Goal: Check status: Check status

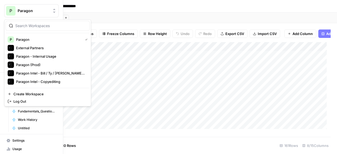
click at [9, 13] on div "P" at bounding box center [10, 10] width 9 height 9
click at [37, 49] on span "External Partners" at bounding box center [50, 47] width 69 height 5
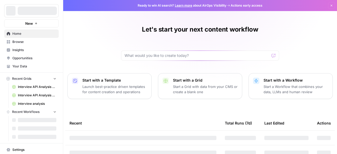
click at [182, 32] on h1 "Let's start your next content workflow" at bounding box center [200, 29] width 116 height 8
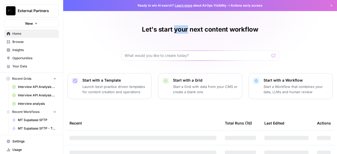
click at [181, 32] on h1 "Let's start your next content workflow" at bounding box center [200, 29] width 116 height 8
click at [192, 22] on div "Let's start your next content workflow Start with a Template Launch best-practi…" at bounding box center [200, 106] width 274 height 212
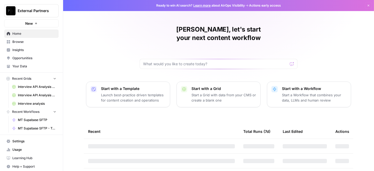
click at [201, 27] on h1 "Colby, let's start your next content workflow" at bounding box center [219, 33] width 158 height 17
click at [201, 26] on h1 "Colby, let's start your next content workflow" at bounding box center [219, 33] width 158 height 17
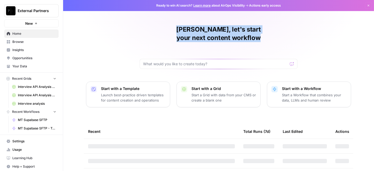
click at [201, 26] on h1 "Colby, let's start your next content workflow" at bounding box center [219, 33] width 158 height 17
click at [201, 23] on div "Colby, let's start your next content workflow Start with a Template Launch best…" at bounding box center [218, 110] width 311 height 221
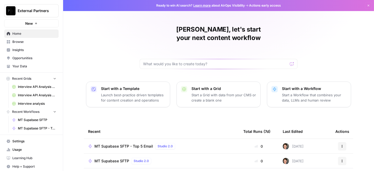
click at [213, 26] on h1 "Colby, let's start your next content workflow" at bounding box center [219, 33] width 158 height 17
drag, startPoint x: 215, startPoint y: 29, endPoint x: 145, endPoint y: 30, distance: 70.5
click at [145, 30] on div "Colby, let's start your next content workflow" at bounding box center [219, 47] width 158 height 44
click at [146, 30] on div "Colby, let's start your next content workflow" at bounding box center [219, 47] width 158 height 44
click at [149, 30] on h1 "Colby, let's start your next content workflow" at bounding box center [219, 33] width 158 height 17
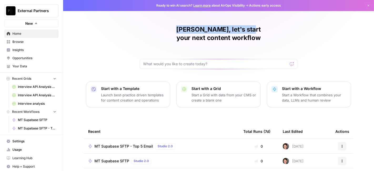
click at [154, 30] on h1 "Colby, let's start your next content workflow" at bounding box center [219, 33] width 158 height 17
drag, startPoint x: 216, startPoint y: 29, endPoint x: 149, endPoint y: 33, distance: 66.9
click at [149, 33] on h1 "Colby, let's start your next content workflow" at bounding box center [219, 33] width 158 height 17
drag, startPoint x: 150, startPoint y: 27, endPoint x: 213, endPoint y: 29, distance: 63.1
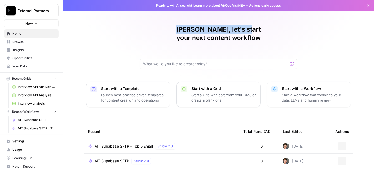
click at [213, 29] on h1 "Colby, let's start your next content workflow" at bounding box center [219, 33] width 158 height 17
click at [216, 30] on h1 "Colby, let's start your next content workflow" at bounding box center [219, 33] width 158 height 17
drag, startPoint x: 216, startPoint y: 30, endPoint x: 148, endPoint y: 34, distance: 68.0
click at [148, 34] on div "Colby, let's start your next content workflow" at bounding box center [219, 47] width 158 height 44
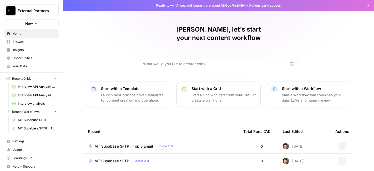
click at [227, 32] on h1 "Colby, let's start your next content workflow" at bounding box center [219, 33] width 158 height 17
drag, startPoint x: 216, startPoint y: 29, endPoint x: 291, endPoint y: 27, distance: 75.5
click at [291, 27] on div "Colby, let's start your next content workflow" at bounding box center [219, 47] width 158 height 44
click at [291, 28] on div "Colby, let's start your next content workflow" at bounding box center [219, 47] width 158 height 44
drag, startPoint x: 287, startPoint y: 30, endPoint x: 215, endPoint y: 30, distance: 71.5
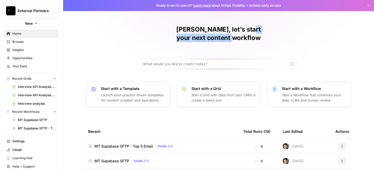
click at [215, 30] on div "Colby, let's start your next content workflow" at bounding box center [219, 47] width 158 height 44
click at [215, 30] on h1 "Colby, let's start your next content workflow" at bounding box center [219, 33] width 158 height 17
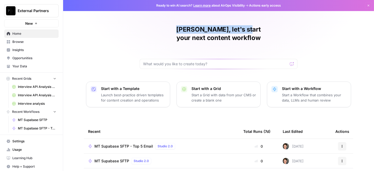
drag, startPoint x: 212, startPoint y: 30, endPoint x: 146, endPoint y: 29, distance: 66.0
click at [146, 29] on div "Colby, let's start your next content workflow" at bounding box center [219, 47] width 158 height 44
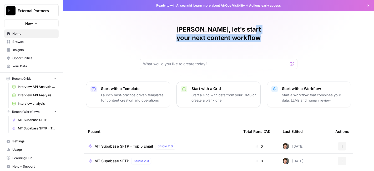
drag, startPoint x: 216, startPoint y: 31, endPoint x: 140, endPoint y: 29, distance: 75.5
click at [126, 31] on div "Colby, let's start your next content workflow Start with a Template Launch best…" at bounding box center [218, 125] width 311 height 250
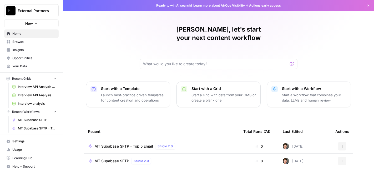
click at [140, 29] on div "Colby, let's start your next content workflow" at bounding box center [219, 47] width 158 height 44
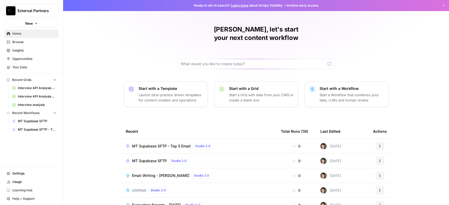
scroll to position [35, 0]
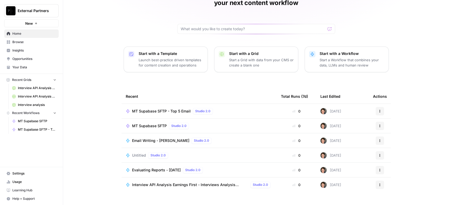
click at [40, 11] on span "External Partners" at bounding box center [34, 10] width 32 height 5
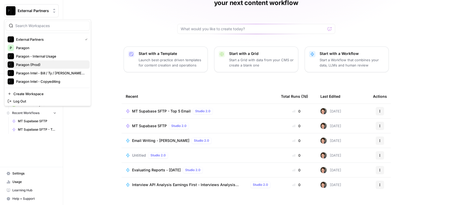
click at [47, 65] on span "Paragon (Prod)" at bounding box center [50, 64] width 69 height 5
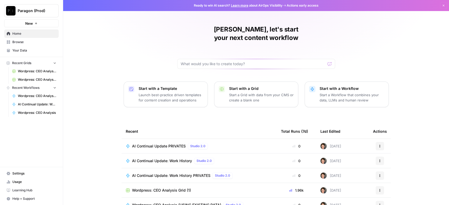
scroll to position [37, 0]
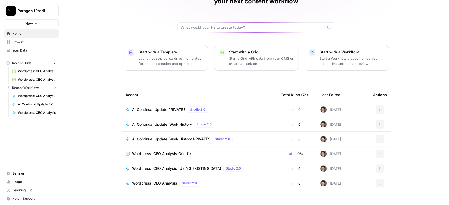
click at [175, 146] on td "Wordpress: CEO Analysis Grid (1)" at bounding box center [198, 153] width 155 height 14
click at [175, 151] on span "Wordpress: CEO Analysis Grid (1)" at bounding box center [161, 153] width 59 height 5
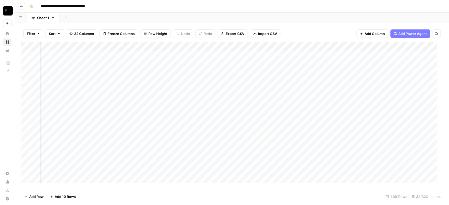
scroll to position [0, 816]
click at [229, 47] on div "Add Column" at bounding box center [231, 115] width 421 height 146
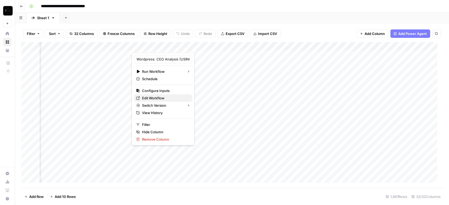
click at [145, 98] on span "Edit Workflow" at bounding box center [165, 97] width 46 height 5
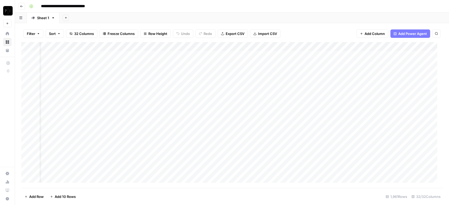
scroll to position [0, 0]
click at [238, 34] on span "Export CSV" at bounding box center [235, 33] width 19 height 5
click at [30, 47] on div "Add Column" at bounding box center [231, 115] width 421 height 146
click at [40, 198] on span "Delete 1961 Rows" at bounding box center [38, 196] width 29 height 5
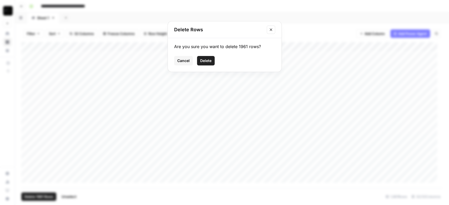
click at [210, 63] on span "Delete" at bounding box center [205, 60] width 11 height 5
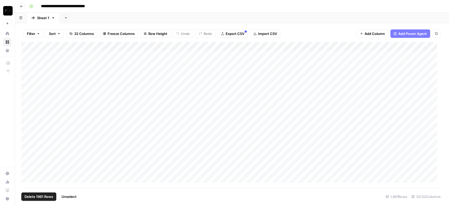
click at [40, 197] on span "Delete 1961 Rows" at bounding box center [38, 196] width 29 height 5
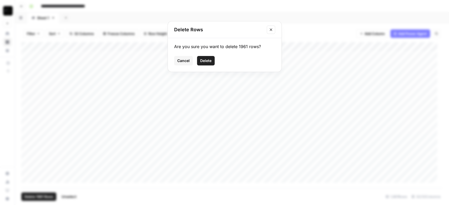
click at [212, 58] on button "Delete" at bounding box center [206, 60] width 18 height 9
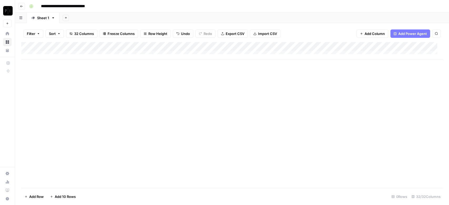
click at [93, 104] on div "Add Column" at bounding box center [231, 115] width 421 height 146
click at [272, 35] on span "Import CSV" at bounding box center [267, 33] width 19 height 5
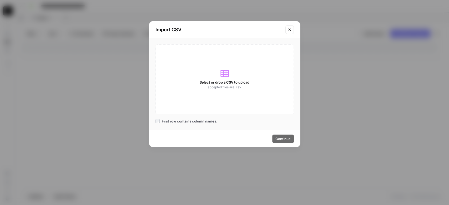
click at [235, 59] on div "Select or drop a CSV to upload accepted files are .csv" at bounding box center [224, 79] width 138 height 70
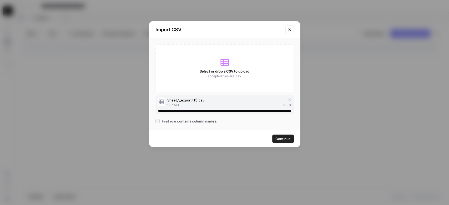
click at [231, 67] on div "Select or drop a CSV to upload accepted files are .csv" at bounding box center [224, 68] width 138 height 48
click at [289, 139] on span "Continue" at bounding box center [282, 138] width 15 height 5
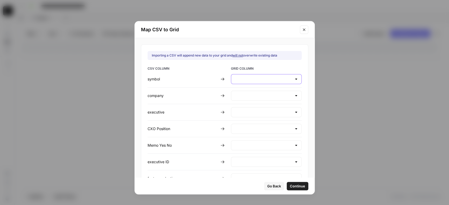
click at [271, 81] on input "text" at bounding box center [263, 79] width 58 height 5
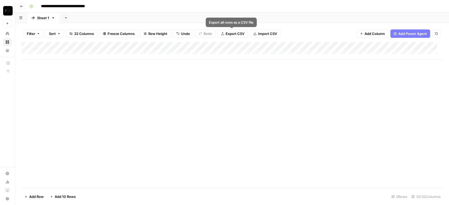
click at [259, 32] on span "Import CSV" at bounding box center [267, 33] width 19 height 5
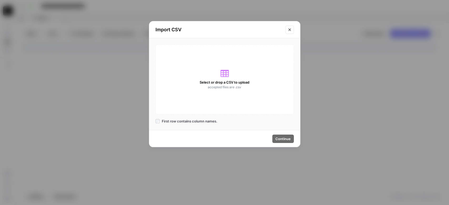
click at [215, 64] on div "Select or drop a CSV to upload accepted files are .csv" at bounding box center [224, 79] width 138 height 70
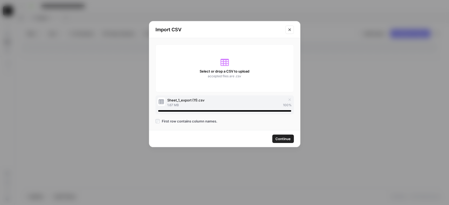
click at [284, 139] on span "Continue" at bounding box center [282, 138] width 15 height 5
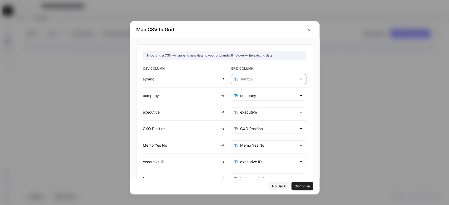
click at [262, 81] on input "text" at bounding box center [268, 79] width 57 height 5
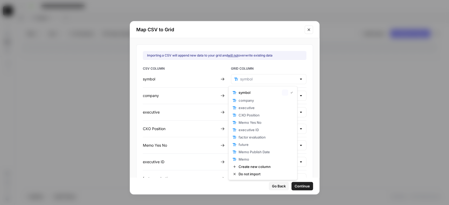
type input "symbol"
click at [287, 58] on div "Importing a CSV will append new data to your grid and will not overwrite existi…" at bounding box center [225, 55] width 164 height 9
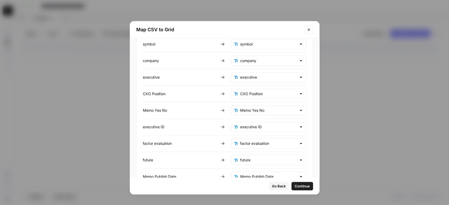
scroll to position [67, 0]
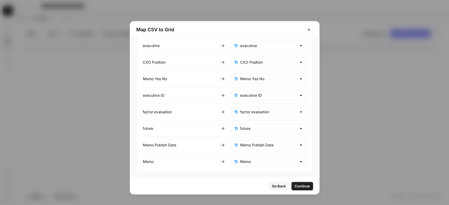
click at [295, 185] on span "Continue" at bounding box center [302, 186] width 15 height 5
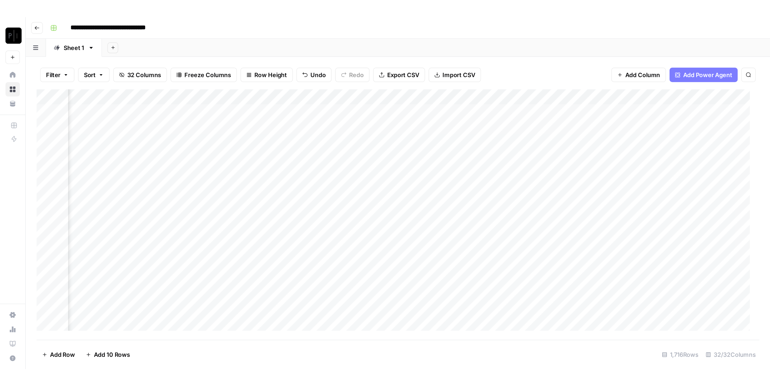
scroll to position [0, 784]
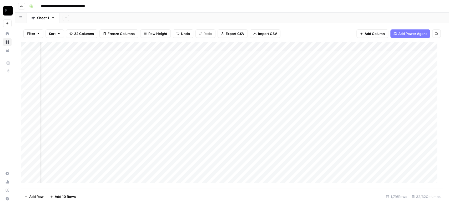
click at [221, 54] on div "Add Column" at bounding box center [231, 115] width 421 height 146
click at [216, 64] on div "Add Column" at bounding box center [231, 115] width 421 height 146
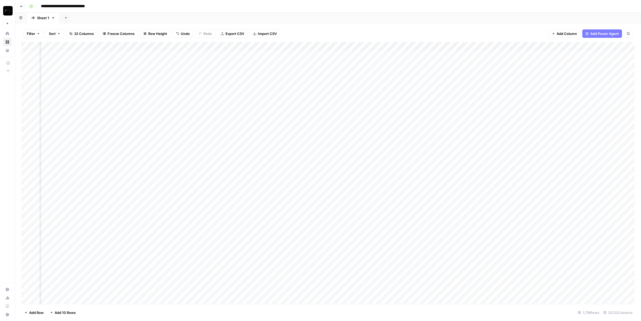
scroll to position [0, 784]
click at [267, 62] on div "Add Column" at bounding box center [328, 173] width 614 height 262
click at [266, 55] on div "Add Column" at bounding box center [328, 173] width 614 height 262
click at [266, 63] on div "Add Column" at bounding box center [328, 173] width 614 height 262
click at [258, 53] on div "Add Column" at bounding box center [328, 173] width 614 height 262
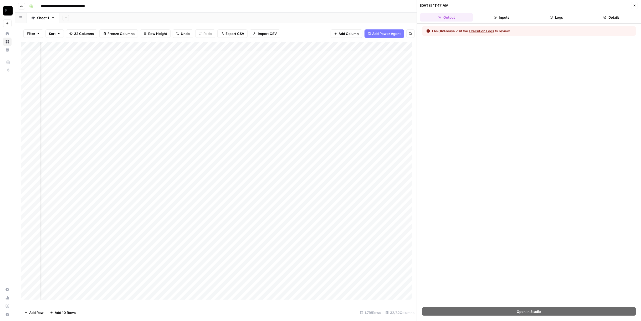
click at [449, 21] on button "Logs" at bounding box center [556, 17] width 53 height 8
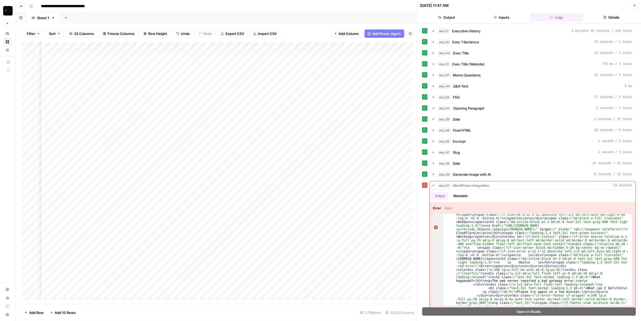
scroll to position [184, 0]
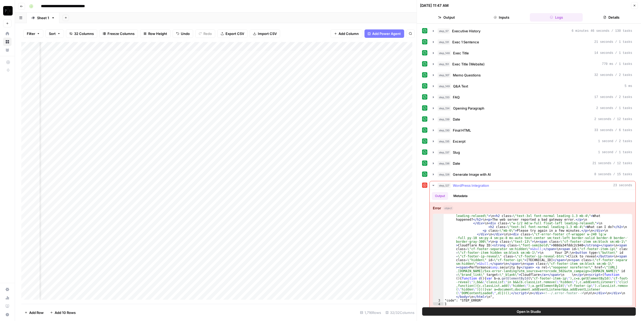
click at [449, 183] on div "step_127 WordPress Integration 23 seconds" at bounding box center [535, 185] width 195 height 5
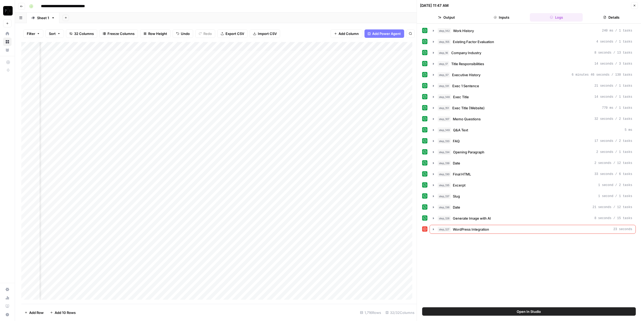
scroll to position [0, 776]
click at [449, 205] on span "WordPress Integration" at bounding box center [471, 229] width 36 height 5
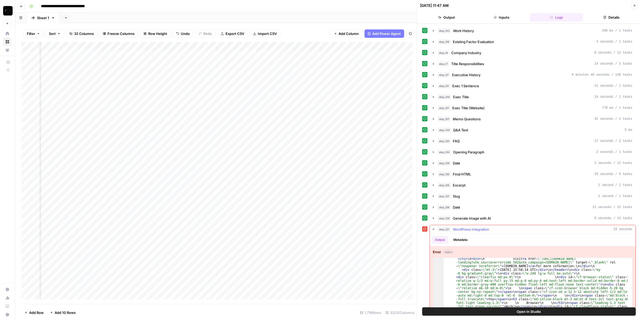
scroll to position [44, 0]
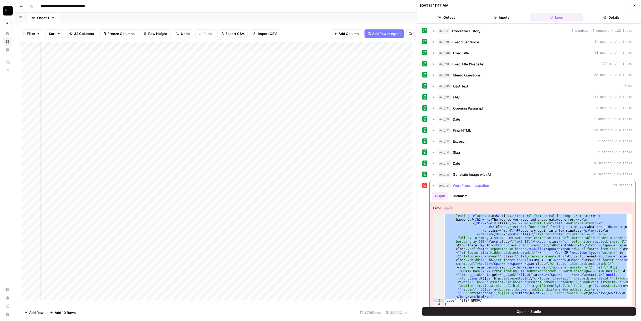
scroll to position [184, 0]
click at [275, 55] on div "Add Column" at bounding box center [219, 173] width 396 height 262
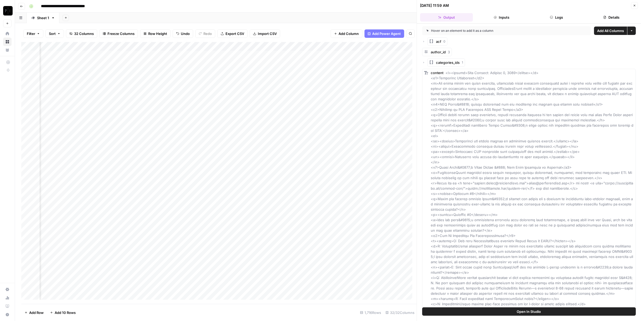
scroll to position [0, 648]
click at [354, 72] on div "Add Column" at bounding box center [219, 173] width 396 height 262
click at [352, 81] on div "Add Column" at bounding box center [219, 173] width 396 height 262
click at [352, 74] on div "Add Column" at bounding box center [219, 173] width 396 height 262
click at [449, 5] on icon "button" at bounding box center [634, 5] width 3 height 3
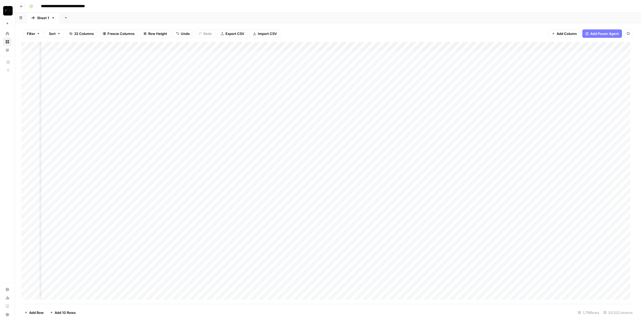
click at [402, 65] on div "Add Column" at bounding box center [328, 173] width 614 height 262
click at [402, 74] on div "Add Column" at bounding box center [328, 173] width 614 height 262
click at [402, 81] on div "Add Column" at bounding box center [328, 173] width 614 height 262
click at [403, 72] on div "Add Column" at bounding box center [328, 173] width 614 height 262
click at [402, 82] on div "Add Column" at bounding box center [328, 173] width 614 height 262
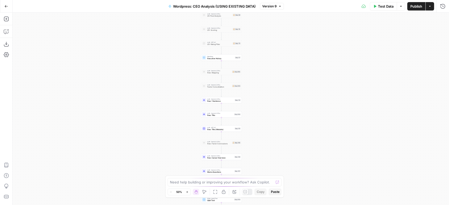
drag, startPoint x: 304, startPoint y: 63, endPoint x: 295, endPoint y: 97, distance: 35.2
click at [295, 97] on div "Workflow Input Settings Inputs Run Code · Python Work History Step 142 LLM · GP…" at bounding box center [231, 109] width 436 height 193
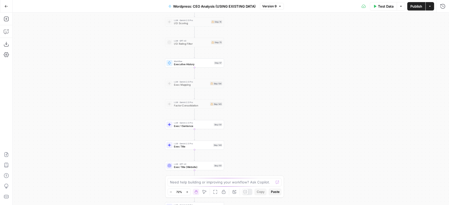
drag, startPoint x: 251, startPoint y: 60, endPoint x: 256, endPoint y: 83, distance: 23.6
click at [256, 83] on div "Workflow Input Settings Inputs Run Code · Python Work History Step 142 LLM · GP…" at bounding box center [231, 109] width 436 height 193
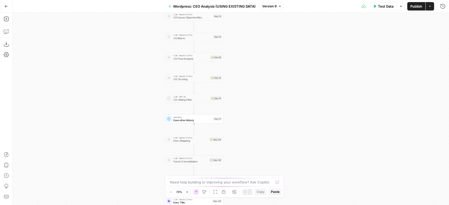
drag, startPoint x: 266, startPoint y: 47, endPoint x: 265, endPoint y: 103, distance: 56.0
click at [265, 103] on div "Workflow Input Settings Inputs Run Code · Python Work History Step 142 LLM · GP…" at bounding box center [231, 109] width 436 height 193
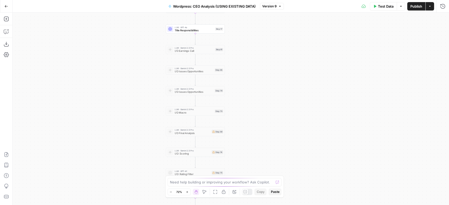
drag, startPoint x: 274, startPoint y: 43, endPoint x: 276, endPoint y: 15, distance: 27.9
click at [276, 15] on div "Workflow Input Settings Inputs Run Code · Python Work History Step 142 LLM · GP…" at bounding box center [231, 109] width 436 height 193
click at [275, 61] on div "Workflow Input Settings Inputs Run Code · Python Work History Step 142 LLM · GP…" at bounding box center [231, 109] width 436 height 193
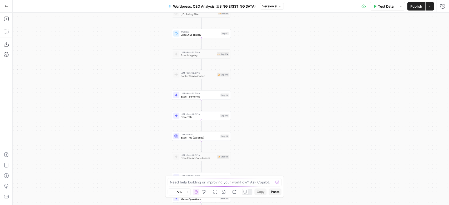
click at [269, 95] on div "Workflow Input Settings Inputs Run Code · Python Work History Step 142 LLM · GP…" at bounding box center [231, 109] width 436 height 193
drag, startPoint x: 265, startPoint y: 119, endPoint x: 260, endPoint y: 93, distance: 26.7
click at [260, 93] on div "Workflow Input Settings Inputs Run Code · Python Work History Step 142 LLM · GP…" at bounding box center [231, 109] width 436 height 193
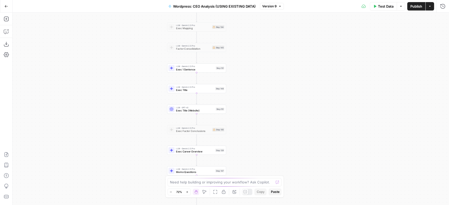
drag, startPoint x: 256, startPoint y: 113, endPoint x: 257, endPoint y: 90, distance: 22.6
click at [257, 90] on div "Workflow Input Settings Inputs Run Code · Python Work History Step 142 LLM · GP…" at bounding box center [231, 109] width 436 height 193
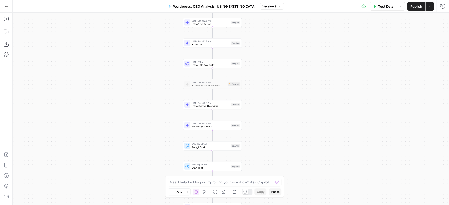
drag, startPoint x: 257, startPoint y: 98, endPoint x: 271, endPoint y: 75, distance: 27.1
click at [271, 75] on div "Workflow Input Settings Inputs Run Code · Python Work History Step 142 LLM · GP…" at bounding box center [231, 109] width 436 height 193
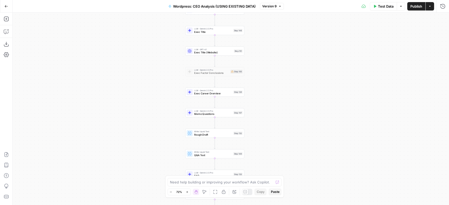
drag, startPoint x: 280, startPoint y: 60, endPoint x: 283, endPoint y: 47, distance: 13.0
click at [283, 47] on div "Workflow Input Settings Inputs Run Code · Python Work History Step 142 LLM · GP…" at bounding box center [231, 109] width 436 height 193
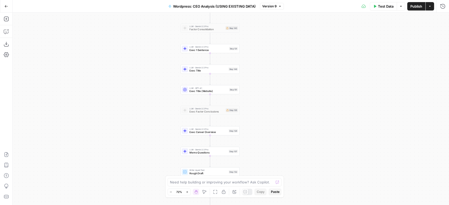
drag, startPoint x: 275, startPoint y: 65, endPoint x: 268, endPoint y: 121, distance: 56.7
click at [268, 121] on div "Workflow Input Settings Inputs Run Code · Python Work History Step 142 LLM · GP…" at bounding box center [231, 109] width 436 height 193
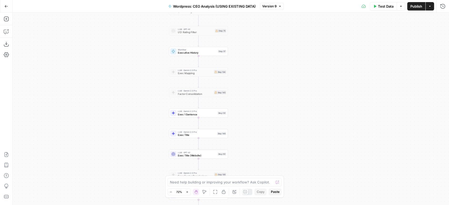
drag, startPoint x: 261, startPoint y: 36, endPoint x: 252, endPoint y: 83, distance: 47.7
click at [252, 83] on div "Workflow Input Settings Inputs Run Code · Python Work History Step 142 LLM · GP…" at bounding box center [231, 109] width 436 height 193
click at [210, 134] on span "Exec Title" at bounding box center [197, 135] width 38 height 4
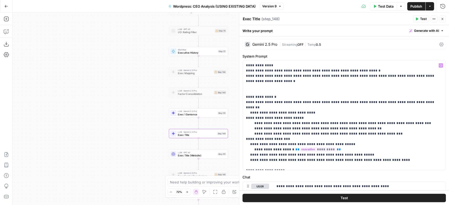
scroll to position [59, 0]
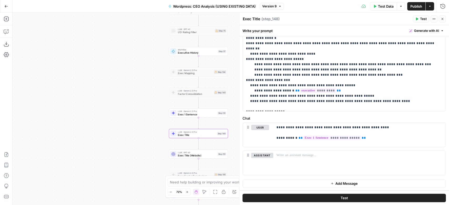
click at [442, 18] on icon "button" at bounding box center [442, 19] width 2 height 2
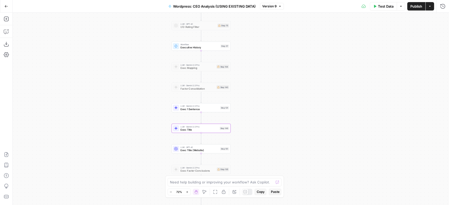
drag, startPoint x: 305, startPoint y: 139, endPoint x: 317, endPoint y: 84, distance: 55.8
click at [328, 84] on div "Workflow Input Settings Inputs Run Code · Python Work History Step 142 LLM · GP…" at bounding box center [231, 109] width 436 height 193
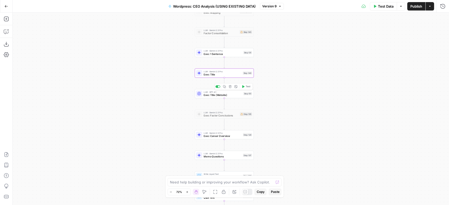
click at [226, 94] on span "Exec Title (Website)" at bounding box center [223, 95] width 38 height 4
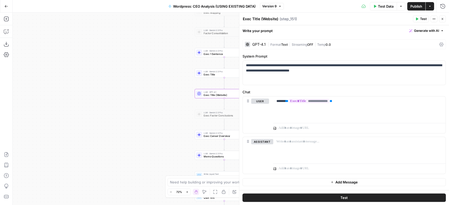
click at [442, 18] on icon "button" at bounding box center [442, 18] width 3 height 3
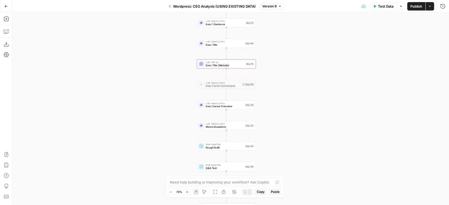
drag, startPoint x: 284, startPoint y: 123, endPoint x: 282, endPoint y: 73, distance: 50.0
click at [282, 73] on div "Workflow Input Settings Inputs Run Code · Python Work History Step 142 LLM · GP…" at bounding box center [231, 109] width 436 height 193
drag, startPoint x: 288, startPoint y: 68, endPoint x: 283, endPoint y: 86, distance: 18.3
click at [283, 86] on div "Workflow Input Settings Inputs Run Code · Python Work History Step 142 LLM · GP…" at bounding box center [231, 109] width 436 height 193
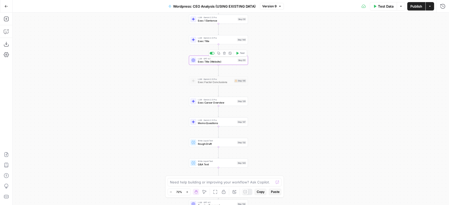
click at [240, 62] on div "Step 151" at bounding box center [241, 60] width 9 height 3
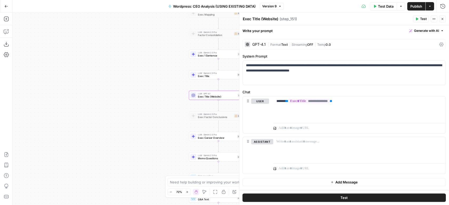
click at [443, 17] on icon "button" at bounding box center [442, 18] width 3 height 3
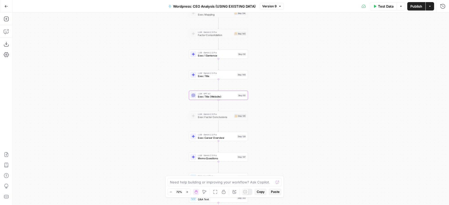
drag, startPoint x: 290, startPoint y: 52, endPoint x: 299, endPoint y: 153, distance: 101.6
click at [299, 153] on div "Workflow Input Settings Inputs Run Code · Python Work History Step 142 LLM · GP…" at bounding box center [231, 109] width 436 height 193
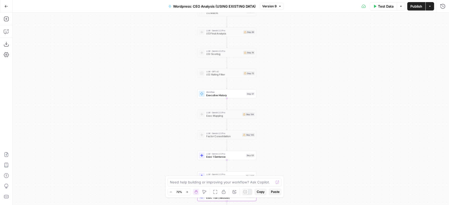
drag, startPoint x: 311, startPoint y: 61, endPoint x: 303, endPoint y: 142, distance: 81.9
click at [303, 142] on div "Workflow Input Settings Inputs Run Code · Python Work History Step 142 LLM · GP…" at bounding box center [231, 109] width 436 height 193
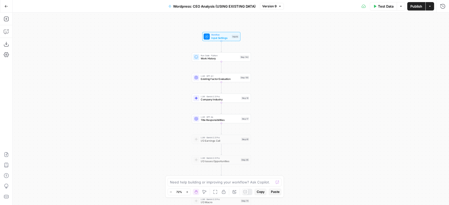
drag, startPoint x: 305, startPoint y: 73, endPoint x: 308, endPoint y: 180, distance: 107.9
click at [308, 180] on div "Workflow Input Settings Inputs Run Code · Python Work History Step 142 LLM · GP…" at bounding box center [231, 109] width 436 height 193
drag, startPoint x: 305, startPoint y: 176, endPoint x: 313, endPoint y: 105, distance: 72.0
click at [313, 105] on div "Workflow Input Settings Inputs Run Code · Python Work History Step 142 LLM · GP…" at bounding box center [231, 109] width 436 height 193
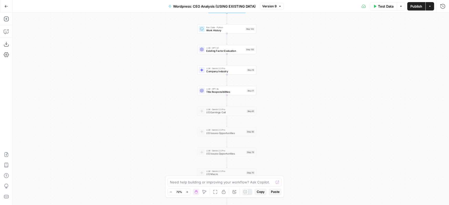
drag, startPoint x: 311, startPoint y: 137, endPoint x: 313, endPoint y: 62, distance: 75.5
click at [313, 62] on div "Workflow Input Settings Inputs Run Code · Python Work History Step 142 LLM · GP…" at bounding box center [231, 109] width 436 height 193
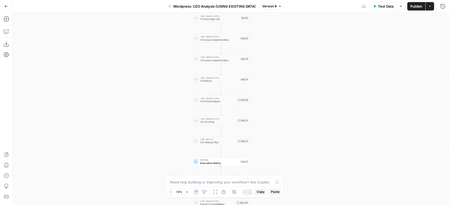
drag, startPoint x: 311, startPoint y: 64, endPoint x: 298, endPoint y: 82, distance: 21.2
click at [299, 81] on div "Workflow Input Settings Inputs Run Code · Python Work History Step 142 LLM · GP…" at bounding box center [231, 109] width 436 height 193
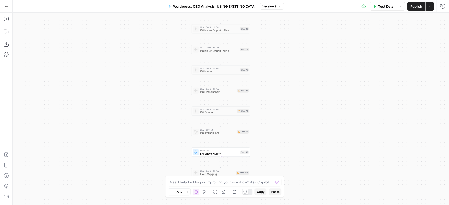
drag, startPoint x: 291, startPoint y: 139, endPoint x: 305, endPoint y: 63, distance: 77.3
click at [305, 63] on div "Workflow Input Settings Inputs Run Code · Python Work History Step 142 LLM · GP…" at bounding box center [231, 109] width 436 height 193
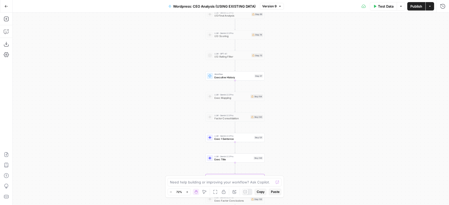
drag, startPoint x: 307, startPoint y: 124, endPoint x: 315, endPoint y: 63, distance: 62.1
click at [315, 63] on div "Workflow Input Settings Inputs Run Code · Python Work History Step 142 LLM · GP…" at bounding box center [231, 109] width 436 height 193
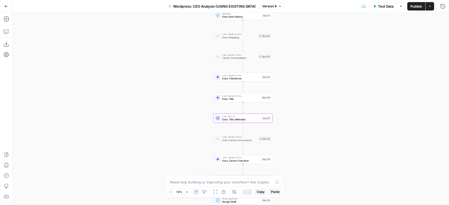
drag, startPoint x: 303, startPoint y: 115, endPoint x: 302, endPoint y: 158, distance: 42.4
click at [302, 158] on div "Workflow Input Settings Inputs Run Code · Python Work History Step 142 LLM · GP…" at bounding box center [231, 109] width 436 height 193
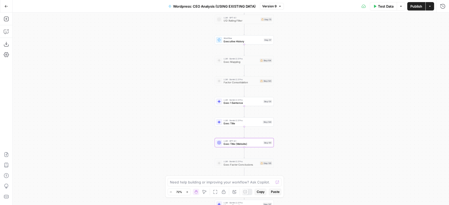
drag, startPoint x: 300, startPoint y: 83, endPoint x: 303, endPoint y: 65, distance: 17.8
click at [303, 65] on div "Workflow Input Settings Inputs Run Code · Python Work History Step 142 LLM · GP…" at bounding box center [231, 109] width 436 height 193
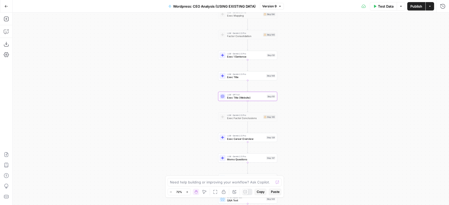
drag, startPoint x: 301, startPoint y: 139, endPoint x: 305, endPoint y: 94, distance: 45.6
click at [305, 94] on div "Workflow Input Settings Inputs Run Code · Python Work History Step 142 LLM · GP…" at bounding box center [231, 109] width 436 height 193
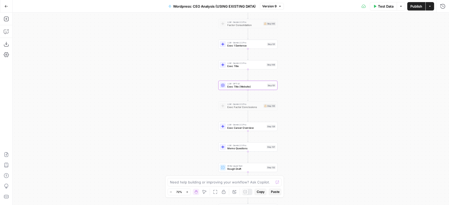
drag, startPoint x: 301, startPoint y: 140, endPoint x: 302, endPoint y: 112, distance: 27.9
click at [302, 112] on div "Workflow Input Settings Inputs Run Code · Python Work History Step 142 LLM · GP…" at bounding box center [231, 109] width 436 height 193
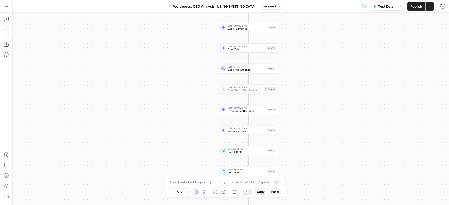
click at [269, 109] on div "Step 129" at bounding box center [271, 109] width 9 height 3
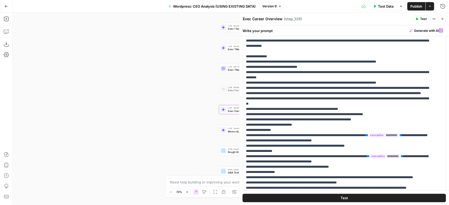
scroll to position [105, 0]
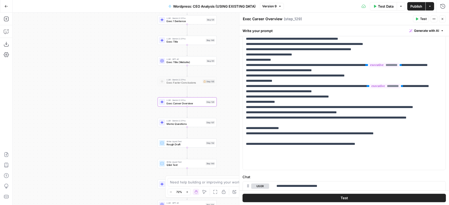
drag, startPoint x: 150, startPoint y: 106, endPoint x: 77, endPoint y: 97, distance: 72.9
click at [77, 97] on div "Workflow Input Settings Inputs Run Code · Python Work History Step 142 LLM · GP…" at bounding box center [231, 109] width 436 height 193
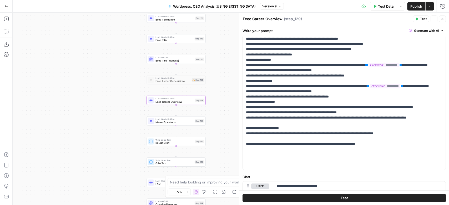
click at [156, 123] on span "Memo Questions" at bounding box center [174, 122] width 38 height 4
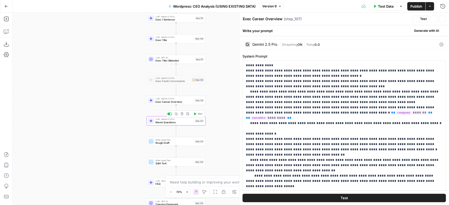
type textarea "Memo Questions"
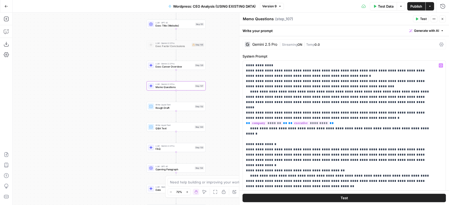
scroll to position [11, 0]
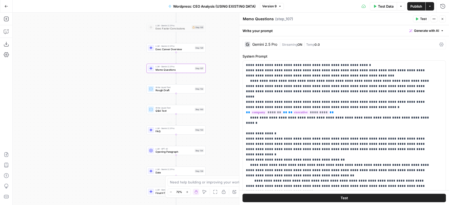
click at [181, 128] on span "LLM · Gemini 2.5 Pro" at bounding box center [174, 128] width 38 height 3
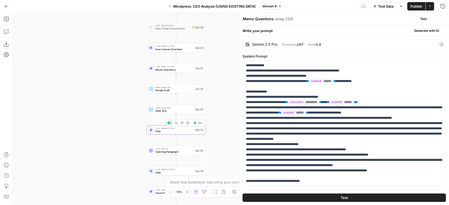
type textarea "FAQ"
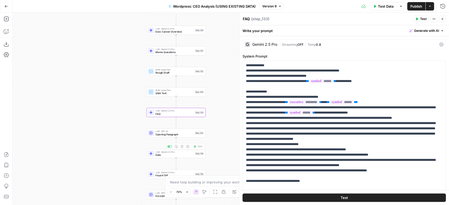
click at [185, 137] on div "LLM · GPT-4.1 Opening Paragraph Step 134" at bounding box center [175, 133] width 59 height 9
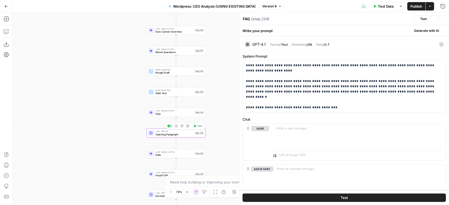
type textarea "Opening Paragraph"
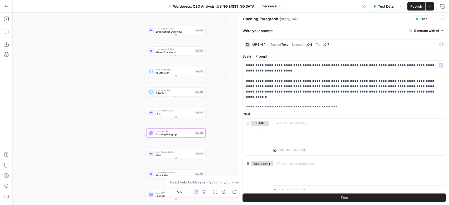
click at [194, 156] on div "LLM · Gemini 2.5 Pro Date Step 139 Copy step Delete step Add Note Test" at bounding box center [176, 153] width 56 height 7
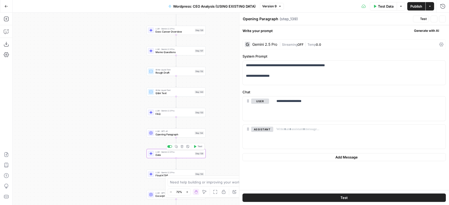
type textarea "Date"
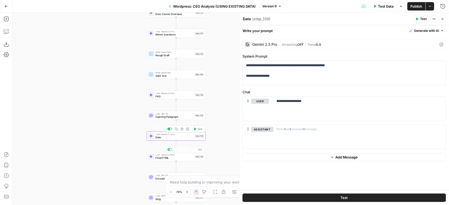
click at [186, 158] on span "Final HTML" at bounding box center [174, 158] width 38 height 4
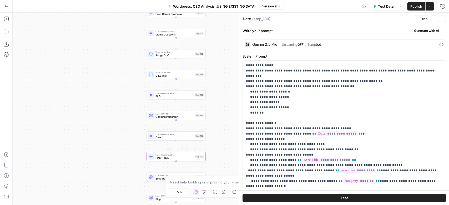
type textarea "Final HTML"
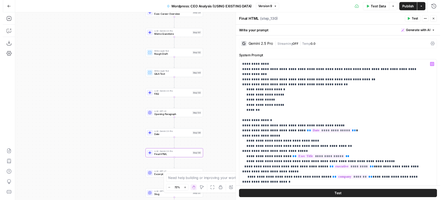
scroll to position [35, 0]
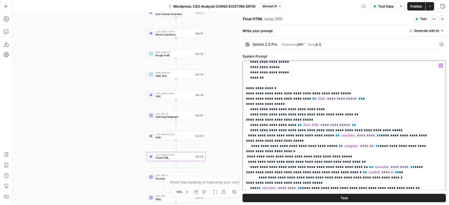
drag, startPoint x: 289, startPoint y: 136, endPoint x: 361, endPoint y: 130, distance: 71.5
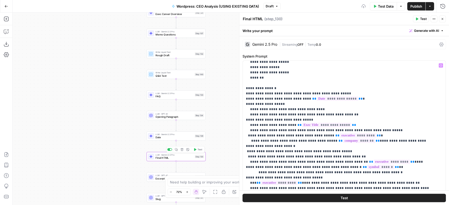
click at [200, 149] on span "Test" at bounding box center [199, 149] width 4 height 3
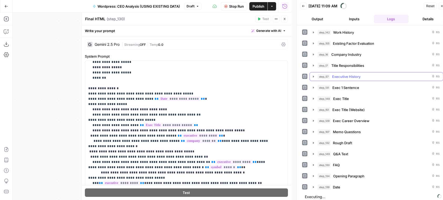
scroll to position [5, 0]
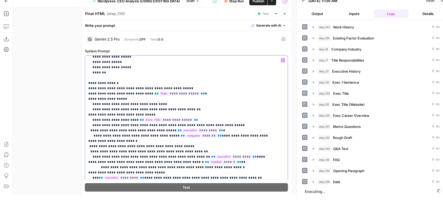
click at [238, 3] on span "Stop Run" at bounding box center [236, 0] width 15 height 5
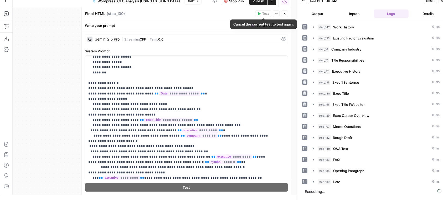
click at [261, 1] on span "Publish" at bounding box center [259, 0] width 12 height 5
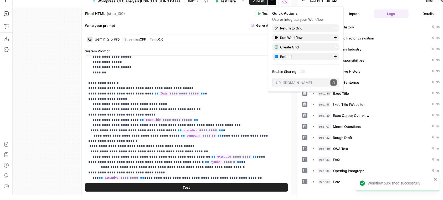
click at [262, 13] on button "Test" at bounding box center [263, 13] width 16 height 7
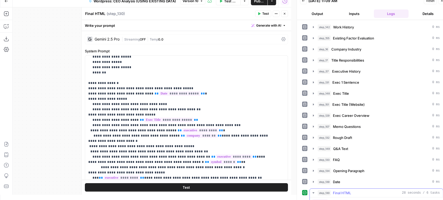
scroll to position [105, 0]
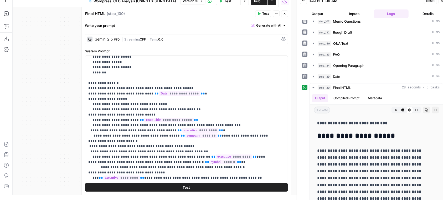
click at [286, 14] on div "Run History E" at bounding box center [285, 12] width 24 height 5
click at [285, 14] on icon "button" at bounding box center [284, 13] width 3 height 3
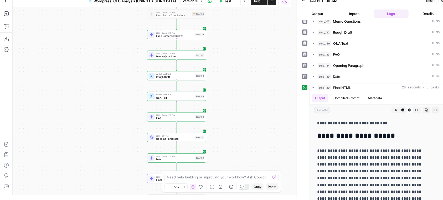
drag, startPoint x: 236, startPoint y: 50, endPoint x: 236, endPoint y: 87, distance: 36.8
click at [236, 87] on div "Workflow Input Settings Inputs Run Code · Python Work History Step 142 LLM · GP…" at bounding box center [152, 100] width 279 height 187
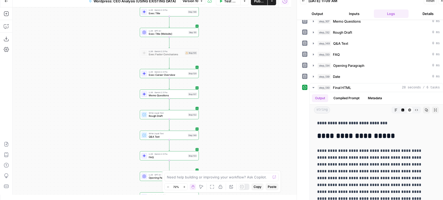
drag, startPoint x: 228, startPoint y: 64, endPoint x: 222, endPoint y: 95, distance: 31.9
click at [222, 95] on div "Workflow Input Settings Inputs Run Code · Python Work History Step 142 LLM · GP…" at bounding box center [152, 100] width 279 height 187
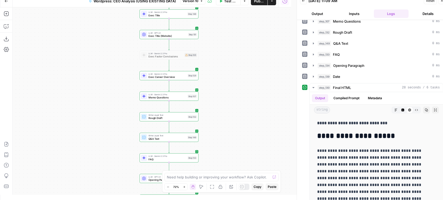
click at [189, 75] on div "Step 129" at bounding box center [192, 75] width 9 height 3
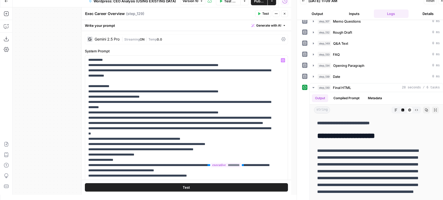
scroll to position [70, 0]
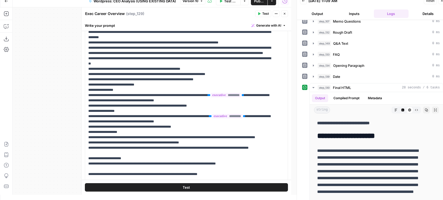
click at [286, 14] on span "Close" at bounding box center [286, 14] width 0 height 0
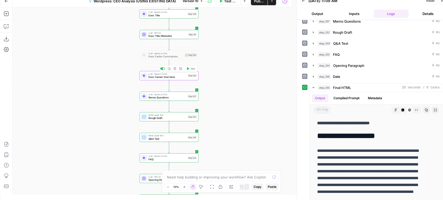
click at [164, 69] on div at bounding box center [164, 69] width 2 height 2
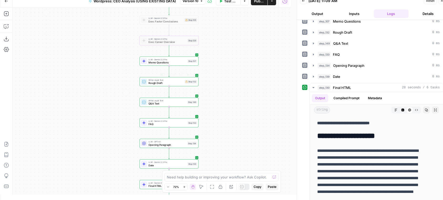
click at [182, 84] on span "Rough Draft" at bounding box center [166, 83] width 35 height 4
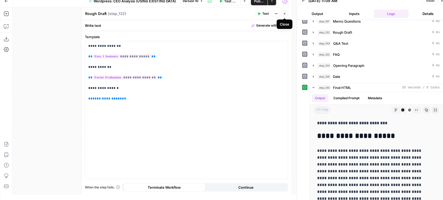
click at [285, 14] on icon "button" at bounding box center [284, 13] width 3 height 3
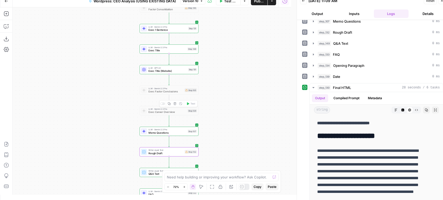
click at [160, 103] on div at bounding box center [162, 103] width 5 height 3
click at [245, 102] on div "Workflow Input Settings Inputs Run Code · Python Work History Step 142 LLM · GP…" at bounding box center [152, 100] width 279 height 187
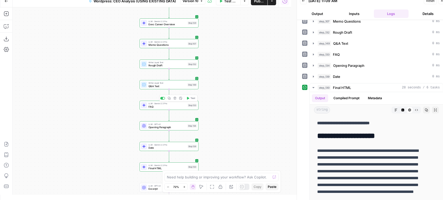
click at [187, 106] on div "LLM · Gemini 2.5 Pro FAQ Step 133 Copy step Delete step Add Note Test" at bounding box center [169, 105] width 56 height 7
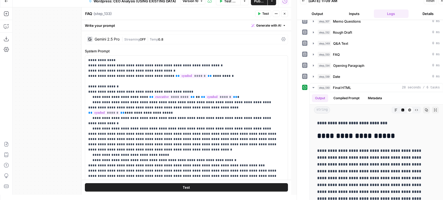
click at [286, 14] on span "Close" at bounding box center [286, 14] width 0 height 0
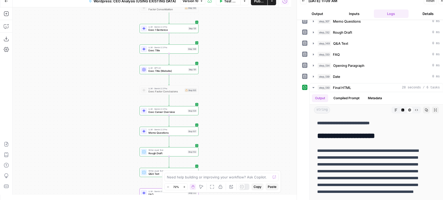
click at [193, 52] on div "LLM · Gemini 2.5 Pro Exec Title Step 148 Copy step Delete step Add Note Test" at bounding box center [169, 49] width 56 height 7
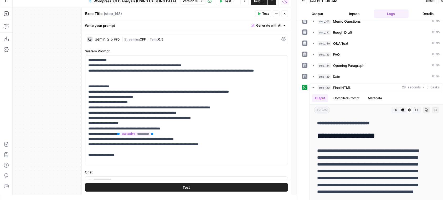
click at [285, 15] on icon "button" at bounding box center [284, 13] width 3 height 3
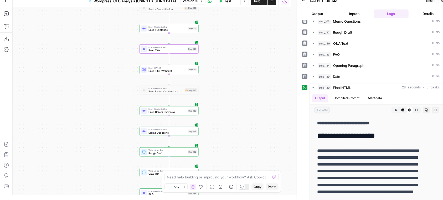
drag, startPoint x: 218, startPoint y: 73, endPoint x: 217, endPoint y: 90, distance: 16.3
click at [217, 90] on div "Workflow Input Settings Inputs Run Code · Python Work History Step 142 LLM · GP…" at bounding box center [152, 100] width 279 height 187
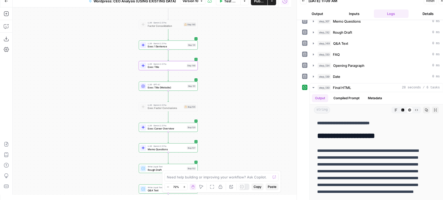
click at [194, 41] on div "LLM · Gemini 2.5 Pro Exec 1 Sentence Step 131 Copy step Delete step Add Note Te…" at bounding box center [168, 44] width 59 height 9
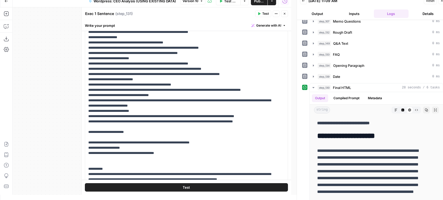
click at [285, 14] on icon "button" at bounding box center [284, 13] width 3 height 3
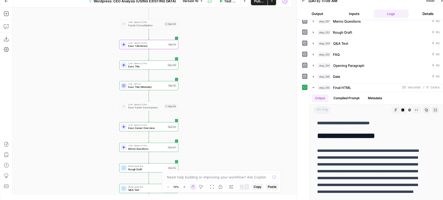
drag, startPoint x: 225, startPoint y: 124, endPoint x: 200, endPoint y: 130, distance: 25.2
click at [200, 130] on div "Workflow Input Settings Inputs Run Code · Python Work History Step 142 LLM · GP…" at bounding box center [152, 100] width 279 height 187
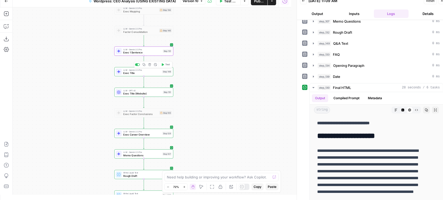
click at [133, 73] on span "Exec Title" at bounding box center [142, 73] width 38 height 4
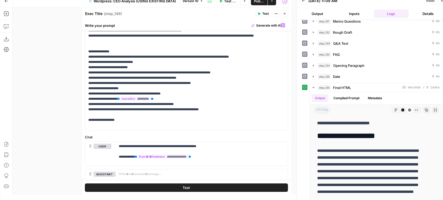
scroll to position [0, 0]
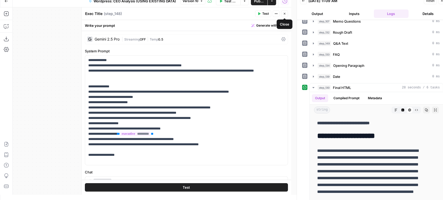
click at [287, 14] on button "Close" at bounding box center [284, 13] width 7 height 7
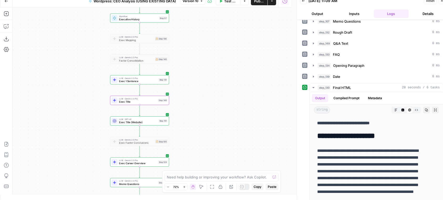
drag, startPoint x: 219, startPoint y: 68, endPoint x: 215, endPoint y: 97, distance: 29.0
click at [215, 97] on div "Workflow Input Settings Inputs Run Code · Python Work History Step 142 LLM · GP…" at bounding box center [152, 100] width 279 height 187
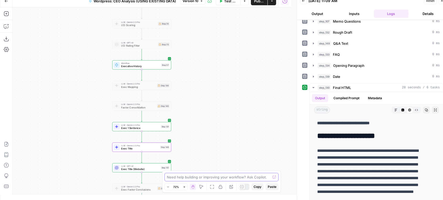
drag, startPoint x: 209, startPoint y: 101, endPoint x: 215, endPoint y: 114, distance: 14.3
click at [215, 114] on div "Workflow Input Settings Inputs Run Code · Python Work History Step 142 LLM · GP…" at bounding box center [152, 100] width 279 height 187
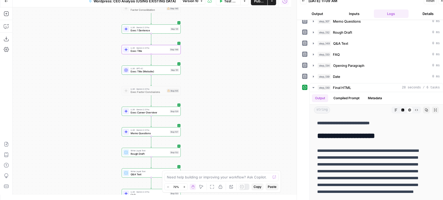
drag, startPoint x: 212, startPoint y: 142, endPoint x: 219, endPoint y: 67, distance: 75.5
click at [219, 67] on div "Workflow Input Settings Inputs Run Code · Python Work History Step 142 LLM · GP…" at bounding box center [152, 100] width 279 height 187
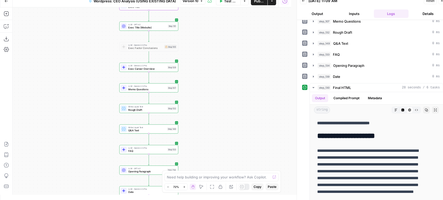
drag, startPoint x: 233, startPoint y: 126, endPoint x: 231, endPoint y: 82, distance: 44.0
click at [231, 82] on div "Workflow Input Settings Inputs Run Code · Python Work History Step 142 LLM · GP…" at bounding box center [152, 100] width 279 height 187
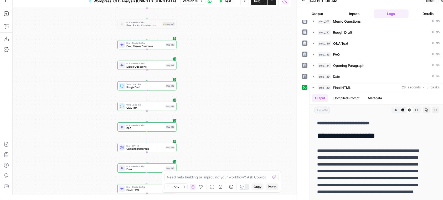
drag, startPoint x: 227, startPoint y: 120, endPoint x: 225, endPoint y: 98, distance: 22.7
click at [225, 98] on div "Workflow Input Settings Inputs Run Code · Python Work History Step 142 LLM · GP…" at bounding box center [152, 100] width 279 height 187
click at [142, 78] on div at bounding box center [142, 79] width 2 height 2
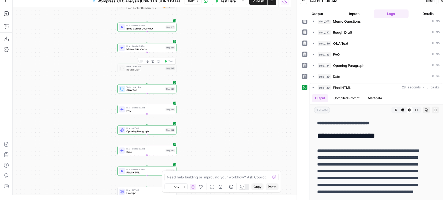
click at [140, 61] on div at bounding box center [140, 61] width 2 height 2
click at [140, 61] on div at bounding box center [140, 61] width 5 height 3
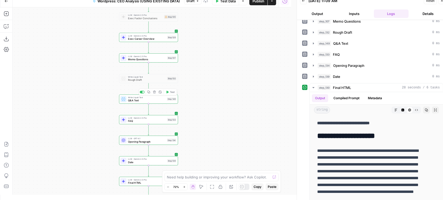
drag, startPoint x: 192, startPoint y: 96, endPoint x: 197, endPoint y: 117, distance: 21.6
click at [197, 117] on div "Workflow Input Settings Inputs Run Code · Python Work History Step 142 LLM · GP…" at bounding box center [152, 100] width 279 height 187
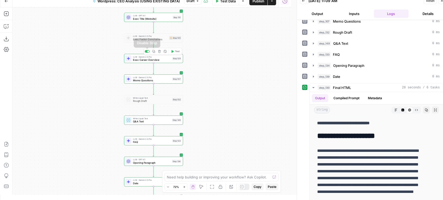
click at [149, 52] on div at bounding box center [148, 51] width 2 height 2
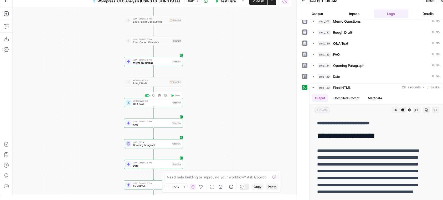
click at [163, 105] on span "Q&A Text" at bounding box center [152, 104] width 38 height 4
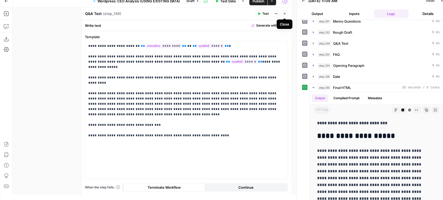
click at [285, 14] on icon "button" at bounding box center [284, 13] width 3 height 3
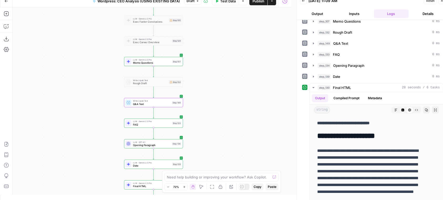
click at [170, 123] on span "FAQ" at bounding box center [152, 125] width 38 height 4
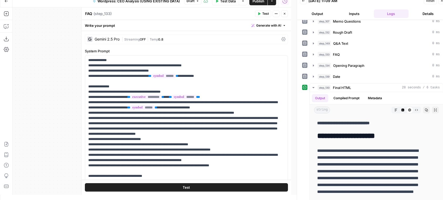
click at [283, 13] on icon "button" at bounding box center [284, 13] width 3 height 3
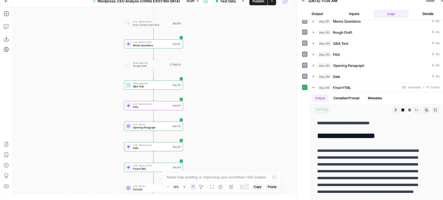
click at [173, 126] on div "Step 134" at bounding box center [176, 125] width 9 height 3
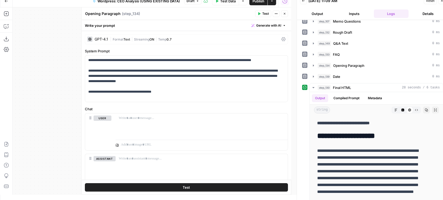
click at [285, 13] on icon "button" at bounding box center [284, 13] width 3 height 3
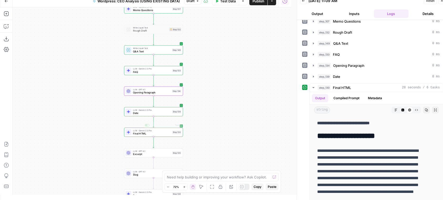
click at [175, 113] on div "LLM · Gemini 2.5 Pro Date Step 139" at bounding box center [153, 111] width 56 height 7
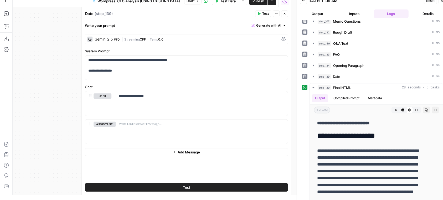
click at [287, 14] on button "Close" at bounding box center [284, 13] width 7 height 7
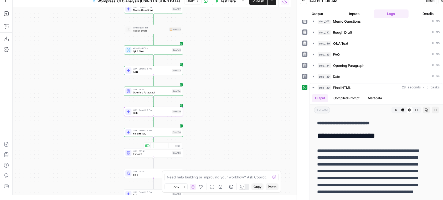
click at [172, 131] on div "Step 130" at bounding box center [176, 131] width 9 height 3
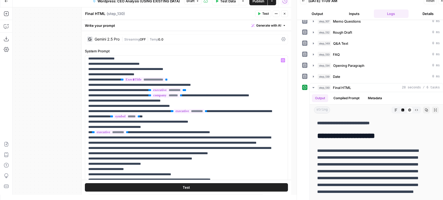
scroll to position [105, 0]
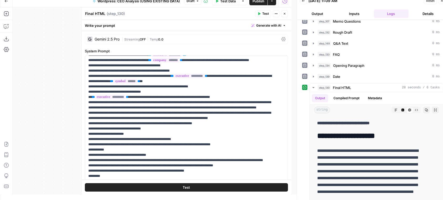
click at [284, 15] on icon "button" at bounding box center [284, 13] width 3 height 3
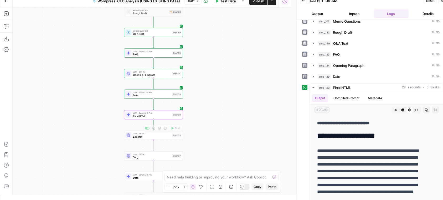
click at [168, 113] on span "LLM · Gemini 2.5 Pro" at bounding box center [152, 113] width 38 height 3
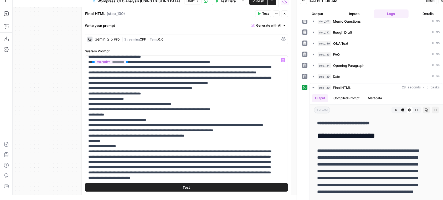
scroll to position [0, 0]
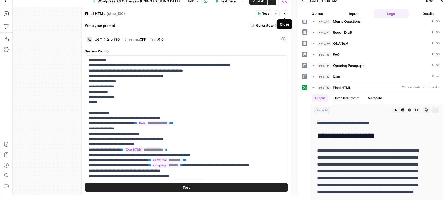
click at [285, 12] on button "Close" at bounding box center [284, 13] width 7 height 7
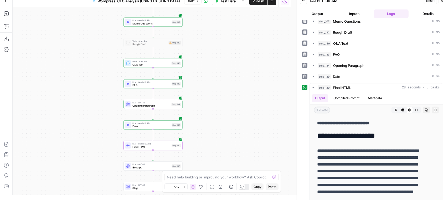
drag, startPoint x: 209, startPoint y: 75, endPoint x: 209, endPoint y: 108, distance: 32.9
click at [209, 108] on div "Workflow Input Settings Inputs Run Code · Python Work History Step 142 LLM · GP…" at bounding box center [152, 100] width 279 height 187
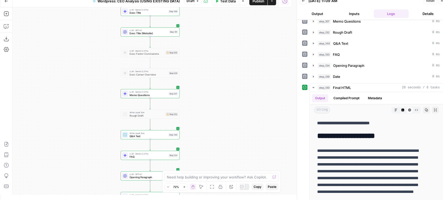
drag, startPoint x: 213, startPoint y: 66, endPoint x: 185, endPoint y: 98, distance: 42.1
click at [212, 136] on div "Workflow Input Settings Inputs Run Code · Python Work History Step 142 LLM · GP…" at bounding box center [152, 100] width 279 height 187
click at [166, 92] on span "LLM · Gemini 2.5 Pro" at bounding box center [150, 91] width 38 height 3
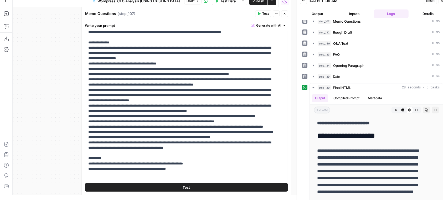
scroll to position [175, 0]
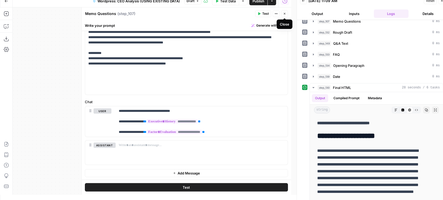
click at [286, 13] on icon "button" at bounding box center [284, 13] width 3 height 3
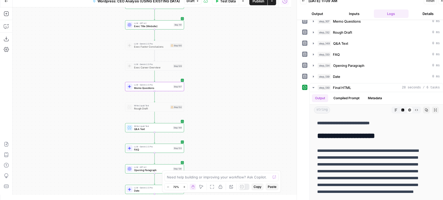
drag, startPoint x: 206, startPoint y: 133, endPoint x: 211, endPoint y: 93, distance: 39.4
click at [211, 93] on div "Workflow Input Settings Inputs Run Code · Python Work History Step 142 LLM · GP…" at bounding box center [152, 100] width 279 height 187
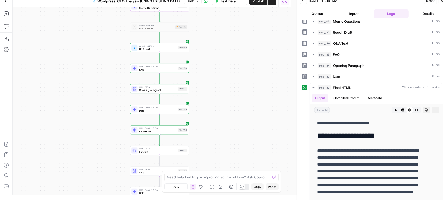
drag, startPoint x: 216, startPoint y: 100, endPoint x: 216, endPoint y: 97, distance: 3.2
click at [216, 97] on div "Workflow Input Settings Inputs Run Code · Python Work History Step 142 LLM · GP…" at bounding box center [152, 100] width 279 height 187
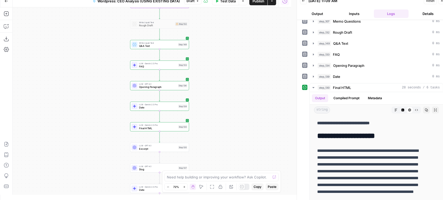
drag, startPoint x: 219, startPoint y: 132, endPoint x: 219, endPoint y: 122, distance: 9.7
click at [219, 122] on div "Workflow Input Settings Inputs Run Code · Python Work History Step 142 LLM · GP…" at bounding box center [152, 100] width 279 height 187
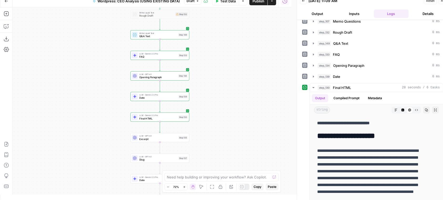
click at [173, 141] on div "LLM · GPT-4.1 Excerpt Step 135 Copy step Delete step Add Note Test" at bounding box center [159, 137] width 59 height 9
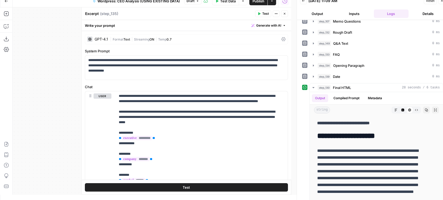
click at [286, 15] on icon "button" at bounding box center [284, 13] width 3 height 3
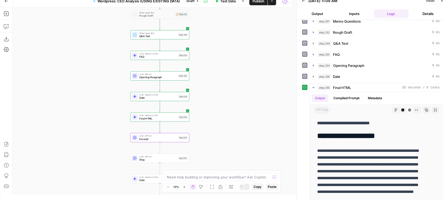
drag, startPoint x: 216, startPoint y: 122, endPoint x: 230, endPoint y: 97, distance: 29.1
click at [230, 97] on div "Workflow Input Settings Inputs Run Code · Python Work History Step 142 LLM · GP…" at bounding box center [152, 100] width 279 height 187
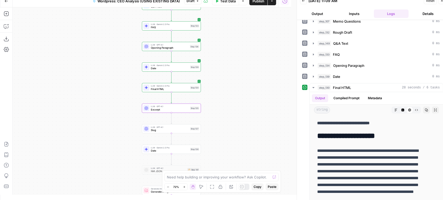
drag, startPoint x: 234, startPoint y: 121, endPoint x: 231, endPoint y: 117, distance: 6.0
click at [231, 117] on div "Workflow Input Settings Inputs Run Code · Python Work History Step 142 LLM · GP…" at bounding box center [152, 100] width 279 height 187
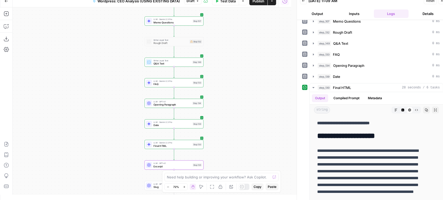
drag, startPoint x: 222, startPoint y: 70, endPoint x: 227, endPoint y: 128, distance: 58.0
click at [227, 128] on div "Workflow Input Settings Inputs Run Code · Python Work History Step 142 LLM · GP…" at bounding box center [152, 100] width 279 height 187
drag, startPoint x: 227, startPoint y: 126, endPoint x: 224, endPoint y: 91, distance: 35.4
click at [224, 91] on div "Workflow Input Settings Inputs Run Code · Python Work History Step 142 LLM · GP…" at bounding box center [152, 100] width 279 height 187
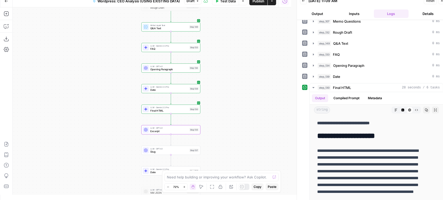
click at [186, 133] on div "LLM · GPT-4.1 Excerpt Step 135 Copy step Delete step Add Note Test" at bounding box center [170, 129] width 59 height 9
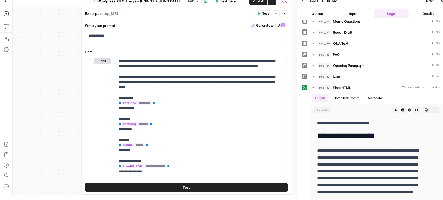
scroll to position [65, 0]
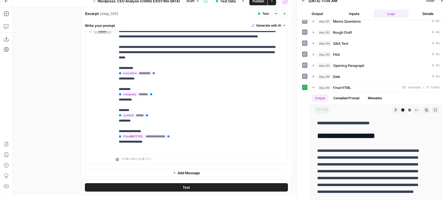
click at [286, 11] on header "Excerpt Excerpt ( step_135 ) Test Actions Close" at bounding box center [187, 13] width 210 height 13
click at [286, 12] on icon "button" at bounding box center [284, 13] width 3 height 3
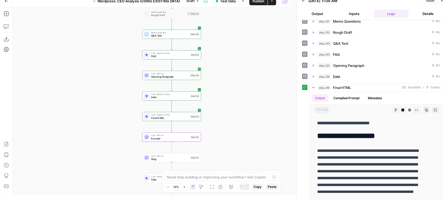
drag, startPoint x: 226, startPoint y: 49, endPoint x: 222, endPoint y: 77, distance: 28.2
click at [222, 77] on div "Workflow Input Settings Inputs Run Code · Python Work History Step 142 LLM · GP…" at bounding box center [152, 100] width 279 height 187
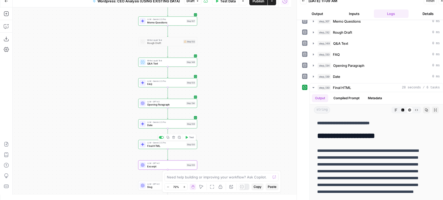
click at [175, 145] on span "Final HTML" at bounding box center [166, 146] width 38 height 4
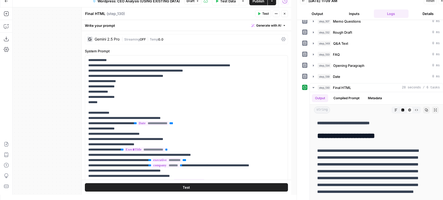
scroll to position [70, 0]
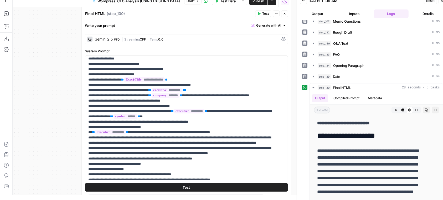
click at [284, 12] on icon "button" at bounding box center [284, 13] width 3 height 3
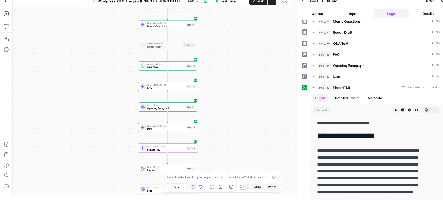
drag, startPoint x: 244, startPoint y: 46, endPoint x: 242, endPoint y: 77, distance: 30.5
click at [242, 77] on div "Workflow Input Settings Inputs Run Code · Python Work History Step 142 LLM · GP…" at bounding box center [152, 100] width 279 height 187
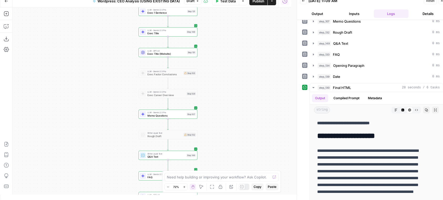
drag, startPoint x: 244, startPoint y: 92, endPoint x: 246, endPoint y: 97, distance: 5.1
click at [245, 102] on div "Workflow Input Settings Inputs Run Code · Python Work History Step 142 LLM · GP…" at bounding box center [152, 100] width 279 height 187
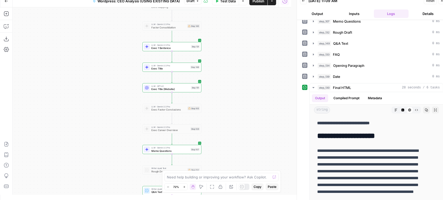
drag, startPoint x: 242, startPoint y: 45, endPoint x: 246, endPoint y: 79, distance: 34.7
click at [246, 79] on div "Workflow Input Settings Inputs Run Code · Python Work History Step 142 LLM · GP…" at bounding box center [152, 100] width 279 height 187
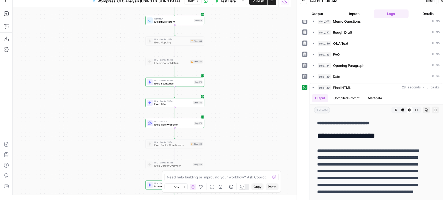
drag, startPoint x: 240, startPoint y: 73, endPoint x: 242, endPoint y: 100, distance: 27.2
click at [242, 100] on div "Workflow Input Settings Inputs Run Code · Python Work History Step 142 LLM · GP…" at bounding box center [152, 100] width 279 height 187
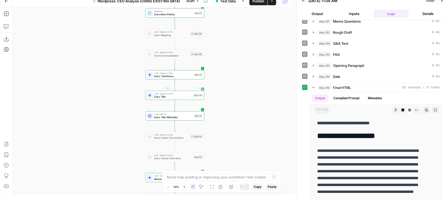
click at [185, 76] on span "Exec 1 Sentence" at bounding box center [173, 76] width 38 height 4
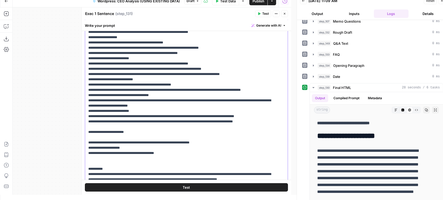
click at [143, 120] on p "**********" at bounding box center [181, 69] width 186 height 258
drag, startPoint x: 180, startPoint y: 132, endPoint x: 140, endPoint y: 134, distance: 39.7
click at [140, 134] on p "**********" at bounding box center [181, 69] width 186 height 258
click at [270, 127] on p "**********" at bounding box center [181, 69] width 186 height 258
click at [267, 128] on p "**********" at bounding box center [181, 69] width 186 height 258
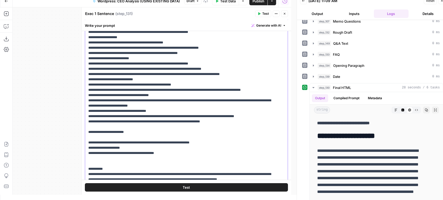
click at [237, 129] on p "**********" at bounding box center [181, 69] width 186 height 258
drag, startPoint x: 239, startPoint y: 131, endPoint x: 123, endPoint y: 133, distance: 115.7
click at [123, 133] on p "**********" at bounding box center [181, 69] width 186 height 258
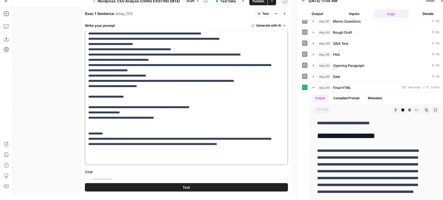
scroll to position [140, 0]
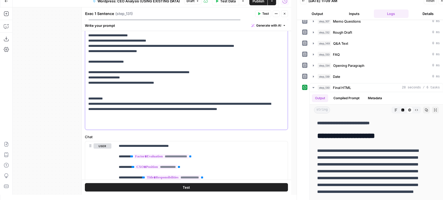
drag, startPoint x: 186, startPoint y: 116, endPoint x: 204, endPoint y: 115, distance: 18.7
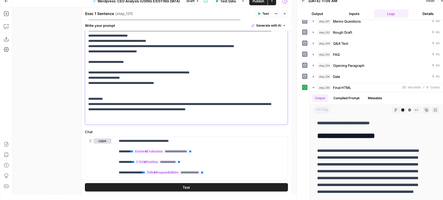
scroll to position [7, 0]
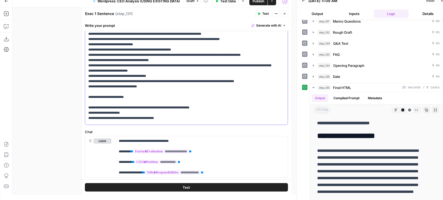
click at [179, 95] on p "**********" at bounding box center [181, 31] width 186 height 252
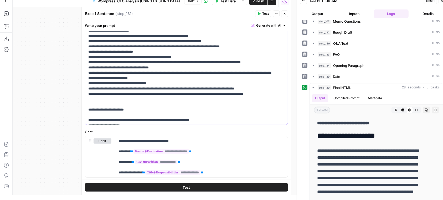
scroll to position [5, 0]
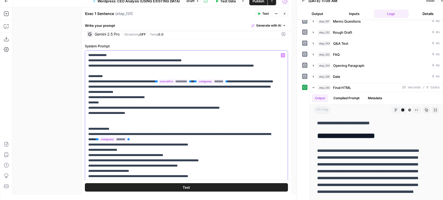
drag, startPoint x: 114, startPoint y: 66, endPoint x: 125, endPoint y: 65, distance: 10.5
click at [125, 65] on p "**********" at bounding box center [181, 184] width 186 height 263
click at [129, 71] on p "**********" at bounding box center [181, 184] width 186 height 263
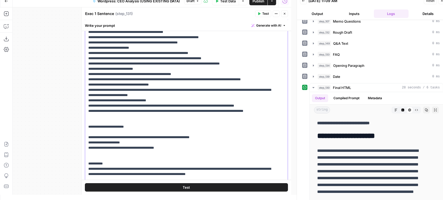
scroll to position [110, 0]
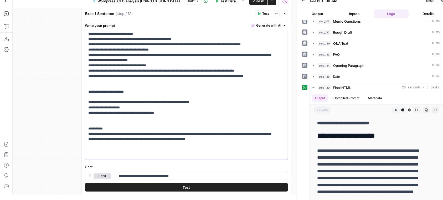
click at [122, 93] on p "**********" at bounding box center [181, 26] width 186 height 263
click at [121, 95] on p "**********" at bounding box center [181, 26] width 186 height 263
drag, startPoint x: 168, startPoint y: 128, endPoint x: 86, endPoint y: 129, distance: 82.6
click at [86, 129] on div "**********" at bounding box center [183, 52] width 197 height 214
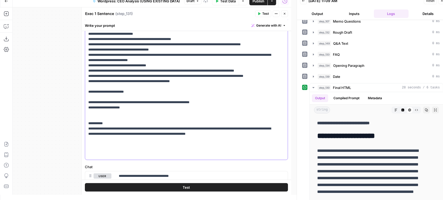
scroll to position [115, 0]
drag, startPoint x: 112, startPoint y: 150, endPoint x: 123, endPoint y: 150, distance: 10.8
click at [123, 150] on p "**********" at bounding box center [181, 24] width 186 height 258
click at [124, 140] on p "**********" at bounding box center [181, 24] width 186 height 258
click at [250, 142] on p "**********" at bounding box center [181, 24] width 186 height 258
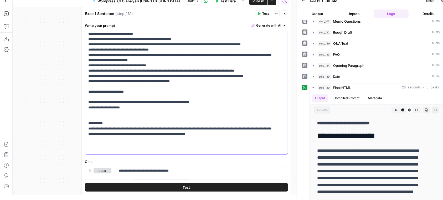
click at [253, 142] on p "**********" at bounding box center [181, 24] width 186 height 258
click at [229, 186] on button "Test" at bounding box center [186, 187] width 203 height 8
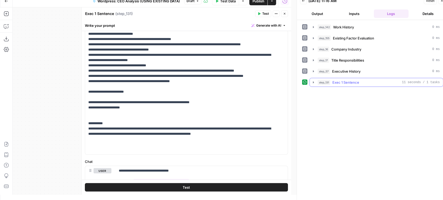
click at [345, 84] on span "Exec 1 Sentence" at bounding box center [346, 82] width 27 height 5
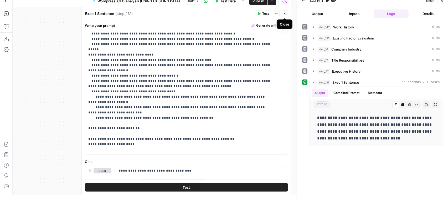
click at [285, 14] on icon "button" at bounding box center [284, 13] width 3 height 3
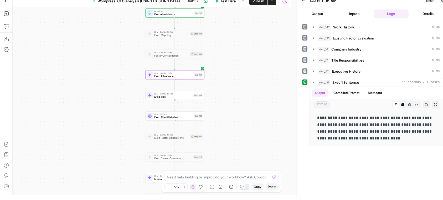
click at [193, 96] on div "LLM · Gemini 2.5 Pro Exec Title Step 148 Copy step Delete step Add Note Test" at bounding box center [175, 95] width 56 height 7
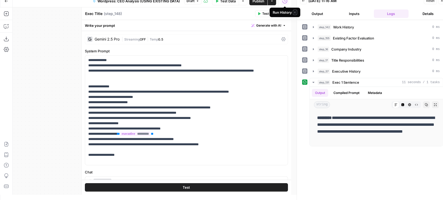
click at [263, 11] on span "Test" at bounding box center [265, 13] width 7 height 5
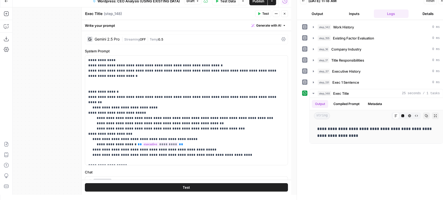
click at [282, 12] on button "Close" at bounding box center [284, 13] width 7 height 7
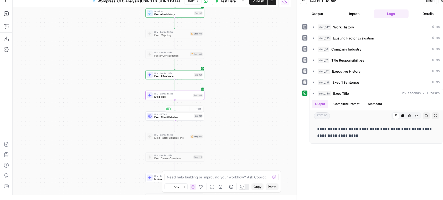
click at [179, 94] on span "LLM · Gemini 2.5 Pro" at bounding box center [173, 93] width 38 height 3
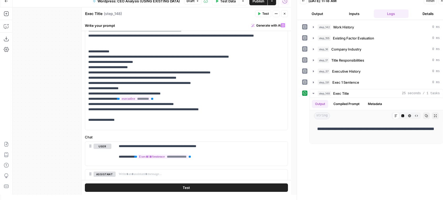
scroll to position [0, 0]
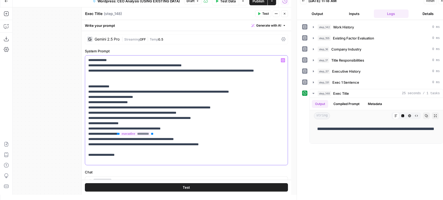
drag, startPoint x: 125, startPoint y: 77, endPoint x: 83, endPoint y: 70, distance: 42.6
click at [83, 70] on div "**********" at bounding box center [187, 100] width 210 height 187
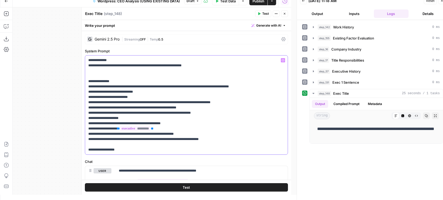
click at [156, 103] on p "**********" at bounding box center [183, 105] width 191 height 95
drag, startPoint x: 250, startPoint y: 104, endPoint x: 288, endPoint y: 107, distance: 39.0
click at [288, 107] on div "**********" at bounding box center [187, 107] width 210 height 175
drag, startPoint x: 269, startPoint y: 100, endPoint x: 99, endPoint y: 102, distance: 170.2
click at [99, 102] on p "**********" at bounding box center [183, 105] width 191 height 95
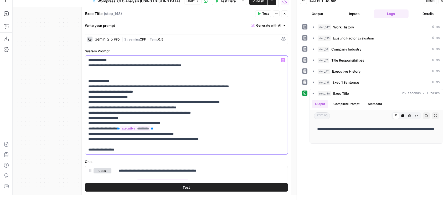
copy p "**********"
click at [135, 105] on p "**********" at bounding box center [183, 105] width 191 height 95
drag, startPoint x: 136, startPoint y: 102, endPoint x: 145, endPoint y: 103, distance: 9.3
click at [145, 103] on p "**********" at bounding box center [183, 105] width 191 height 95
drag, startPoint x: 217, startPoint y: 103, endPoint x: 204, endPoint y: 103, distance: 12.4
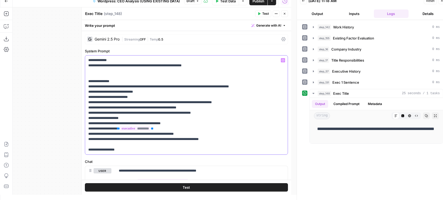
click at [204, 103] on p "**********" at bounding box center [183, 105] width 191 height 95
drag, startPoint x: 257, startPoint y: 103, endPoint x: 99, endPoint y: 102, distance: 158.1
click at [99, 102] on p "**********" at bounding box center [183, 105] width 191 height 95
click at [192, 86] on p "**********" at bounding box center [183, 105] width 191 height 95
drag, startPoint x: 138, startPoint y: 108, endPoint x: 130, endPoint y: 107, distance: 7.7
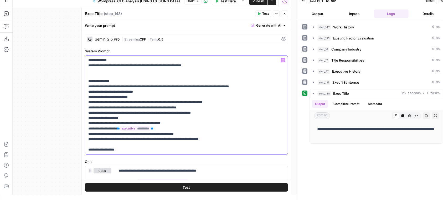
click at [130, 107] on p "**********" at bounding box center [183, 105] width 191 height 95
drag, startPoint x: 184, startPoint y: 114, endPoint x: 179, endPoint y: 113, distance: 5.3
click at [179, 113] on p "**********" at bounding box center [183, 105] width 191 height 95
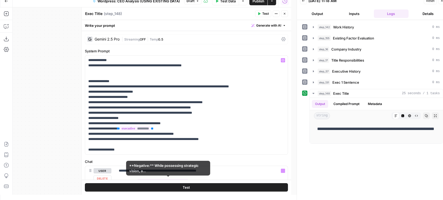
click at [193, 188] on button "Test" at bounding box center [186, 187] width 203 height 8
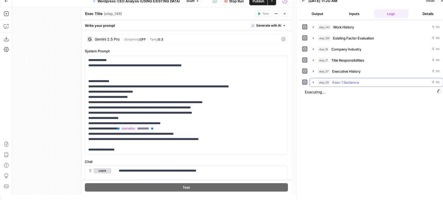
click at [345, 84] on button "step_131 Exec 1 Sentence 0 ms" at bounding box center [376, 82] width 133 height 8
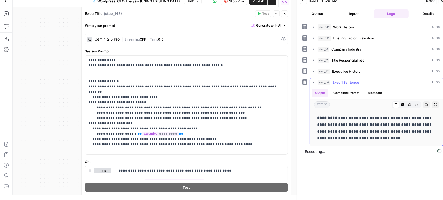
click at [347, 82] on span "Exec 1 Sentence" at bounding box center [346, 82] width 27 height 5
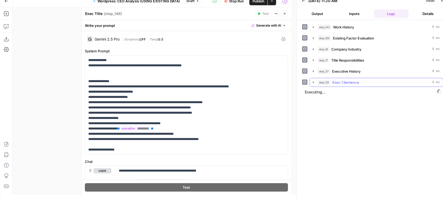
click at [347, 82] on span "Exec 1 Sentence" at bounding box center [346, 82] width 27 height 5
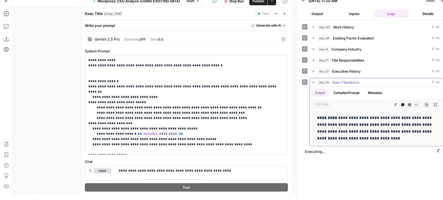
click at [347, 82] on span "Exec 1 Sentence" at bounding box center [346, 82] width 27 height 5
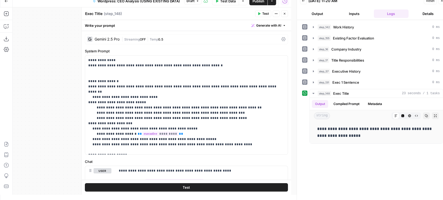
click at [285, 14] on icon "button" at bounding box center [284, 13] width 3 height 3
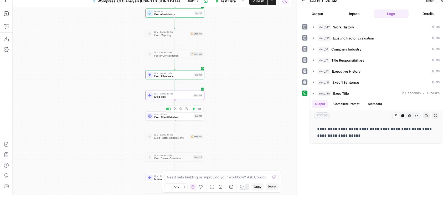
click at [174, 117] on span "Exec Title (Website)" at bounding box center [173, 117] width 38 height 4
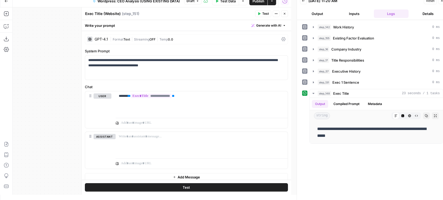
click at [267, 13] on span "Test" at bounding box center [265, 13] width 7 height 5
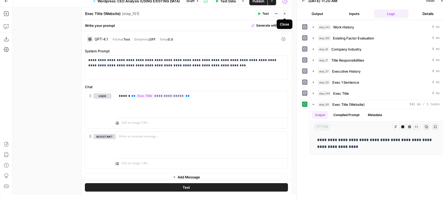
click at [284, 13] on icon "button" at bounding box center [284, 13] width 3 height 3
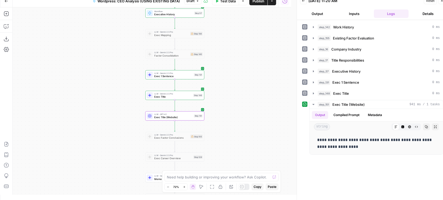
drag, startPoint x: 243, startPoint y: 128, endPoint x: 239, endPoint y: 60, distance: 67.7
click at [239, 60] on div "Workflow Input Settings Inputs Run Code · Python Work History Step 142 LLM · GP…" at bounding box center [152, 100] width 279 height 187
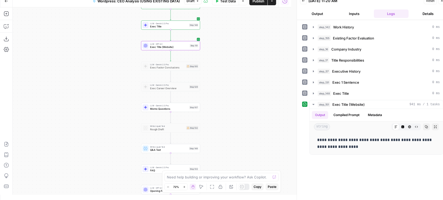
drag, startPoint x: 232, startPoint y: 113, endPoint x: 215, endPoint y: 89, distance: 28.9
click at [232, 87] on div "Workflow Input Settings Inputs Run Code · Python Work History Step 142 LLM · GP…" at bounding box center [152, 100] width 279 height 187
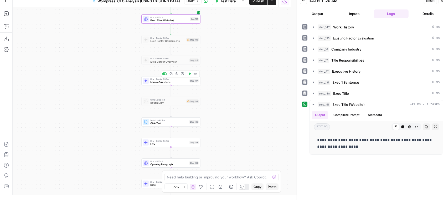
click at [227, 103] on div "Workflow Input Settings Inputs Run Code · Python Work History Step 142 LLM · GP…" at bounding box center [152, 100] width 279 height 187
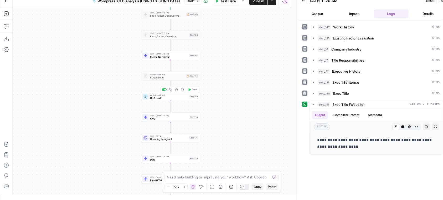
click at [171, 98] on span "Q&A Text" at bounding box center [169, 98] width 38 height 4
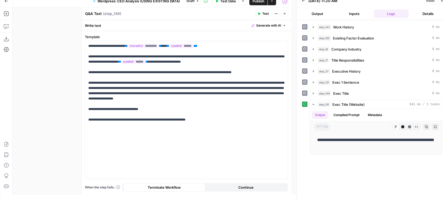
click at [284, 16] on button "Close" at bounding box center [284, 13] width 7 height 7
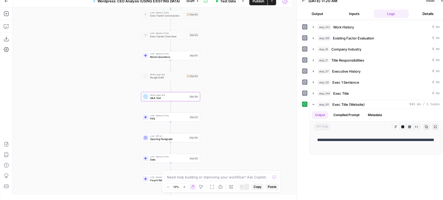
drag, startPoint x: 243, startPoint y: 123, endPoint x: 246, endPoint y: 106, distance: 17.9
click at [246, 106] on div "Workflow Input Settings Inputs Run Code · Python Work History Step 142 LLM · GP…" at bounding box center [152, 100] width 279 height 187
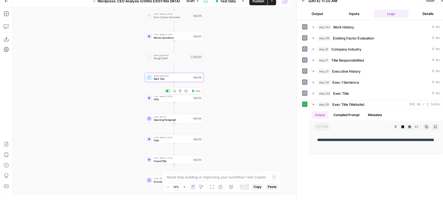
click at [196, 92] on span "Test" at bounding box center [198, 90] width 4 height 3
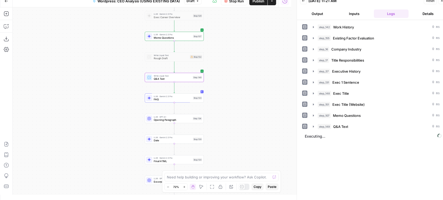
click at [189, 97] on span "FAQ" at bounding box center [173, 99] width 38 height 4
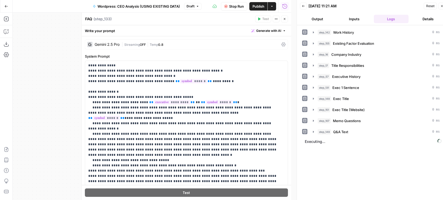
click at [287, 18] on button "Close" at bounding box center [284, 19] width 7 height 7
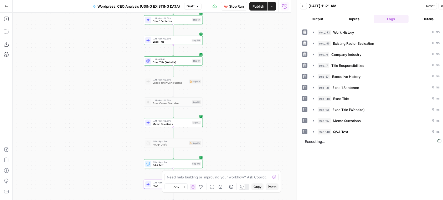
drag, startPoint x: 265, startPoint y: 36, endPoint x: 264, endPoint y: 117, distance: 81.0
click at [264, 117] on div "Workflow Input Settings Inputs Run Code · Python Work History Step 142 LLM · GP…" at bounding box center [152, 106] width 279 height 187
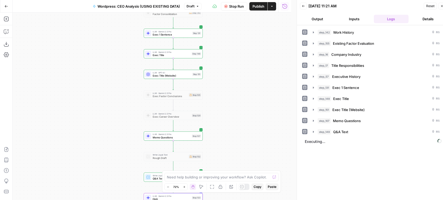
drag, startPoint x: 258, startPoint y: 58, endPoint x: 258, endPoint y: 115, distance: 57.9
click at [258, 115] on div "Workflow Input Settings Inputs Run Code · Python Work History Step 142 LLM · GP…" at bounding box center [152, 106] width 279 height 187
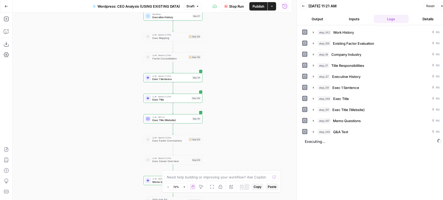
drag, startPoint x: 255, startPoint y: 53, endPoint x: 249, endPoint y: 99, distance: 46.2
click at [249, 99] on div "Workflow Input Settings Inputs Run Code · Python Work History Step 142 LLM · GP…" at bounding box center [152, 106] width 279 height 187
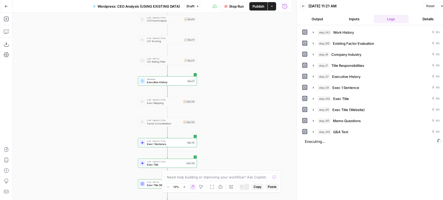
drag, startPoint x: 247, startPoint y: 69, endPoint x: 247, endPoint y: 120, distance: 50.5
click at [247, 120] on div "Workflow Input Settings Inputs Run Code · Python Work History Step 142 LLM · GP…" at bounding box center [152, 106] width 279 height 187
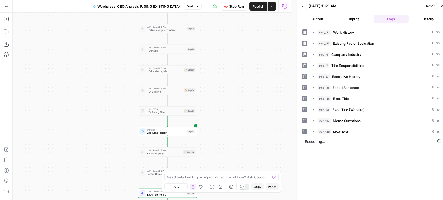
drag, startPoint x: 247, startPoint y: 60, endPoint x: 248, endPoint y: 146, distance: 86.3
click at [248, 146] on div "Workflow Input Settings Inputs Run Code · Python Work History Step 142 LLM · GP…" at bounding box center [152, 106] width 279 height 187
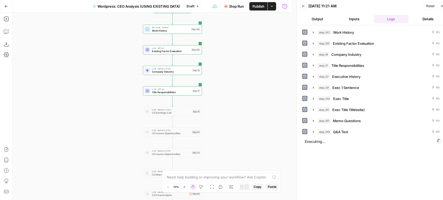
drag, startPoint x: 243, startPoint y: 67, endPoint x: 248, endPoint y: 75, distance: 8.8
click at [248, 114] on div "Workflow Input Settings Inputs Run Code · Python Work History Step 142 LLM · GP…" at bounding box center [152, 106] width 279 height 187
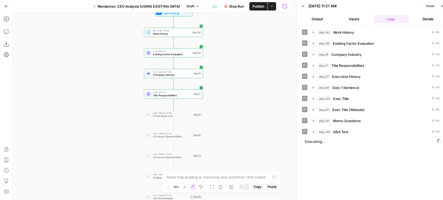
drag, startPoint x: 233, startPoint y: 148, endPoint x: 231, endPoint y: 39, distance: 108.9
click at [231, 39] on div "Workflow Input Settings Inputs Run Code · Python Work History Step 142 LLM · GP…" at bounding box center [152, 106] width 279 height 187
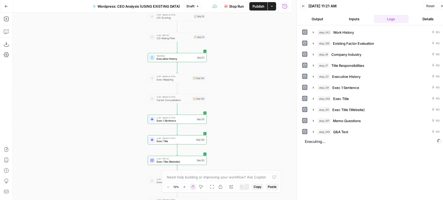
drag, startPoint x: 229, startPoint y: 126, endPoint x: 220, endPoint y: 134, distance: 11.4
click at [232, 23] on div "Workflow Input Settings Inputs Run Code · Python Work History Step 142 LLM · GP…" at bounding box center [152, 106] width 279 height 187
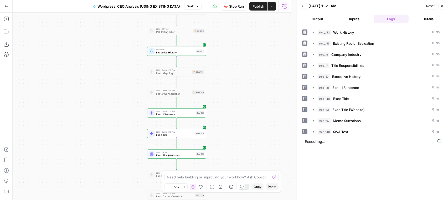
drag, startPoint x: 221, startPoint y: 136, endPoint x: 221, endPoint y: 65, distance: 71.0
click at [221, 48] on div "Workflow Input Settings Inputs Run Code · Python Work History Step 142 LLM · GP…" at bounding box center [152, 106] width 279 height 187
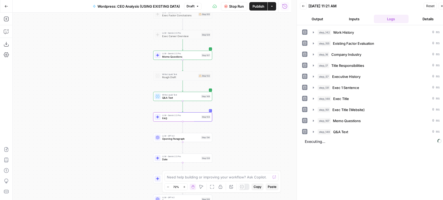
drag, startPoint x: 230, startPoint y: 135, endPoint x: 235, endPoint y: 68, distance: 67.2
click at [235, 68] on div "Workflow Input Settings Inputs Run Code · Python Work History Step 142 LLM · GP…" at bounding box center [152, 106] width 279 height 187
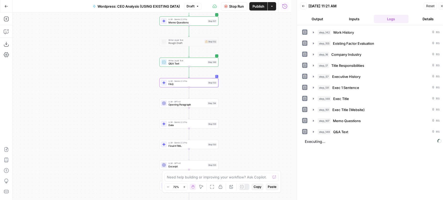
drag, startPoint x: 248, startPoint y: 134, endPoint x: 252, endPoint y: 112, distance: 23.1
click at [252, 112] on div "Workflow Input Settings Inputs Run Code · Python Work History Step 142 LLM · GP…" at bounding box center [152, 106] width 279 height 187
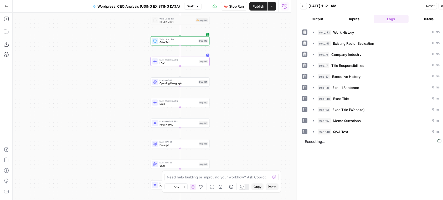
drag, startPoint x: 251, startPoint y: 140, endPoint x: 241, endPoint y: 119, distance: 23.6
click at [241, 119] on div "Workflow Input Settings Inputs Run Code · Python Work History Step 142 LLM · GP…" at bounding box center [152, 106] width 279 height 187
click at [199, 84] on div "LLM · GPT-4.1 Opening Paragraph Step 134 Copy step Delete step Add Note Test" at bounding box center [179, 81] width 56 height 7
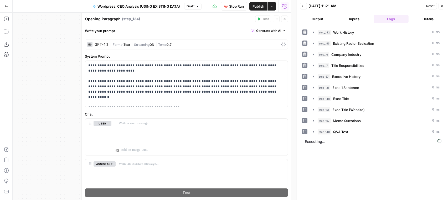
click at [286, 19] on div "Run History E" at bounding box center [285, 17] width 24 height 5
click at [285, 22] on button "Close" at bounding box center [284, 19] width 7 height 7
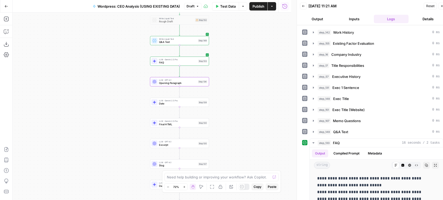
click at [197, 125] on div "LLM · Gemini 2.5 Pro Final HTML Step 130 Copy step Delete step Add Note Test" at bounding box center [179, 123] width 56 height 7
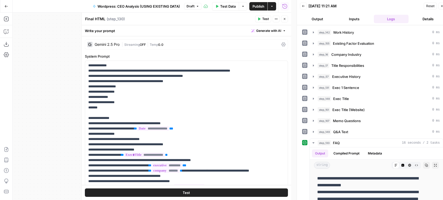
click at [268, 20] on span "Test" at bounding box center [265, 19] width 7 height 5
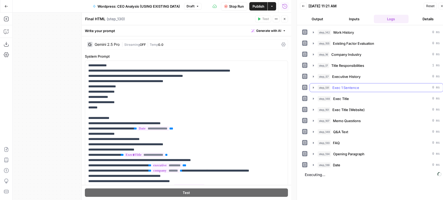
scroll to position [5, 0]
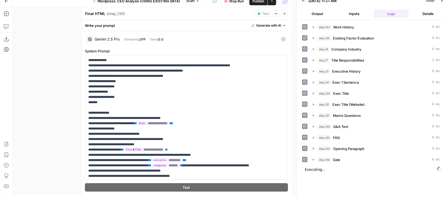
click at [284, 11] on button "Close" at bounding box center [284, 13] width 7 height 7
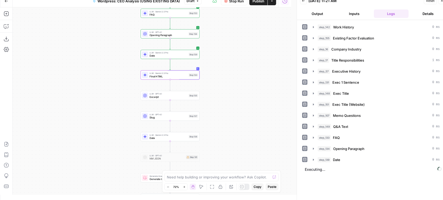
click at [237, 75] on div "Workflow Input Settings Inputs Run Code · Python Work History Step 142 LLM · GP…" at bounding box center [152, 100] width 279 height 187
drag, startPoint x: 227, startPoint y: 114, endPoint x: 221, endPoint y: 109, distance: 7.1
click at [222, 110] on div "Workflow Input Settings Inputs Run Code · Python Work History Step 142 LLM · GP…" at bounding box center [152, 100] width 279 height 187
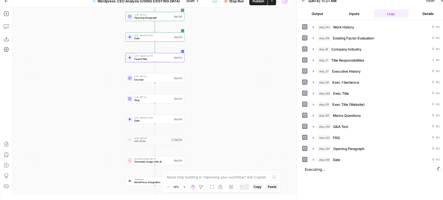
click at [182, 80] on div "LLM · GPT-4.1 Excerpt Step 135 Copy step Delete step Add Note Test" at bounding box center [155, 78] width 56 height 7
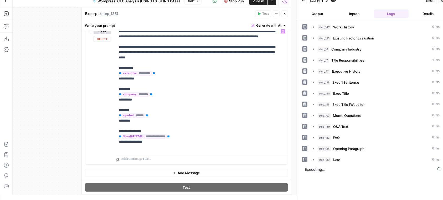
scroll to position [0, 0]
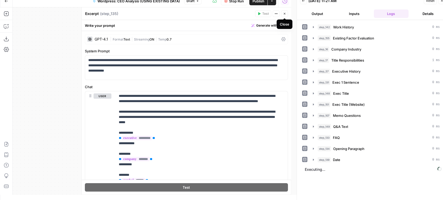
click at [285, 14] on icon "button" at bounding box center [284, 13] width 3 height 3
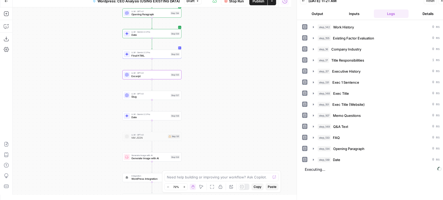
drag, startPoint x: 225, startPoint y: 108, endPoint x: 197, endPoint y: 86, distance: 35.7
click at [197, 86] on div "Workflow Input Settings Inputs Run Code · Python Work History Step 142 LLM · GP…" at bounding box center [152, 100] width 279 height 187
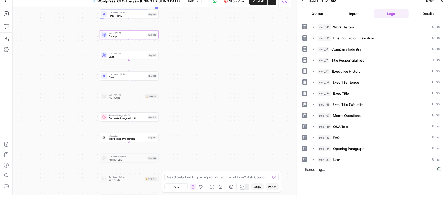
drag, startPoint x: 196, startPoint y: 86, endPoint x: 199, endPoint y: 64, distance: 22.2
click at [199, 64] on div "Workflow Input Settings Inputs Run Code · Python Work History Step 142 LLM · GP…" at bounding box center [152, 100] width 279 height 187
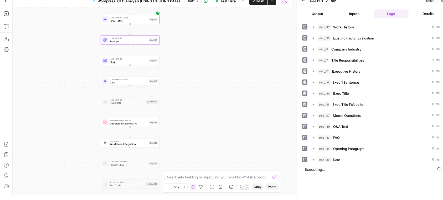
drag, startPoint x: 222, startPoint y: 76, endPoint x: 223, endPoint y: 81, distance: 5.4
click at [223, 81] on div "Workflow Input Settings Inputs Run Code · Python Work History Step 142 LLM · GP…" at bounding box center [152, 100] width 279 height 187
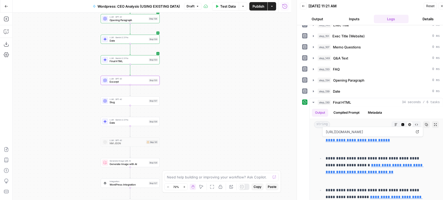
click at [258, 8] on span "Publish" at bounding box center [259, 6] width 12 height 5
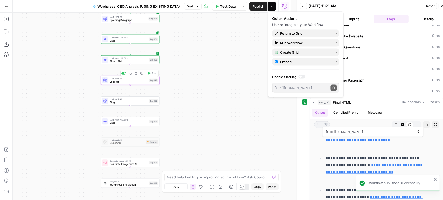
click at [151, 74] on button "Test" at bounding box center [152, 73] width 12 height 5
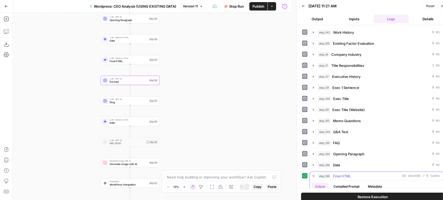
scroll to position [105, 0]
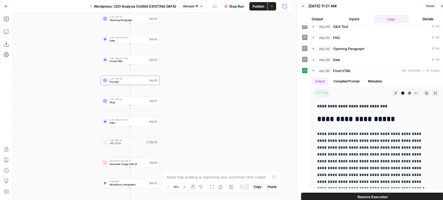
click at [140, 81] on span "Excerpt" at bounding box center [129, 82] width 38 height 4
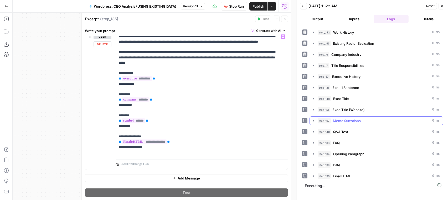
scroll to position [5, 0]
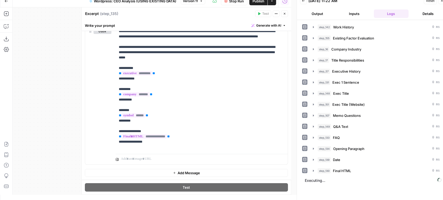
click at [285, 12] on button "Close" at bounding box center [284, 13] width 7 height 7
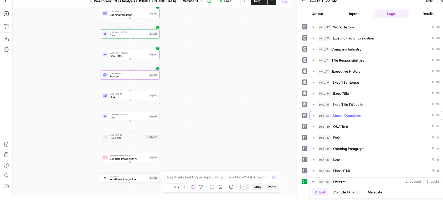
scroll to position [40, 0]
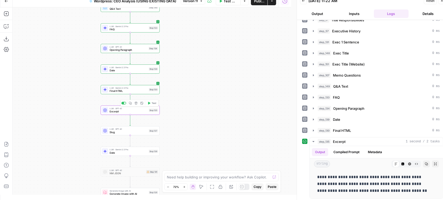
click at [140, 111] on span "Excerpt" at bounding box center [129, 112] width 38 height 4
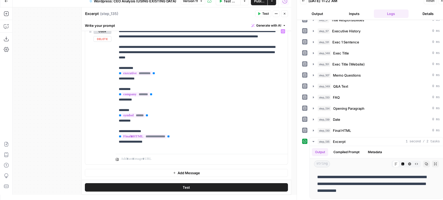
scroll to position [29, 0]
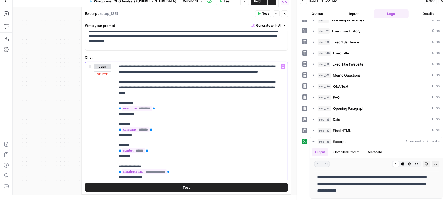
click at [212, 96] on p "**********" at bounding box center [199, 124] width 161 height 121
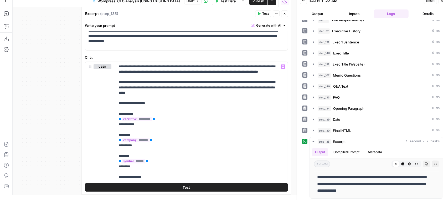
click at [286, 11] on button "Close" at bounding box center [284, 13] width 7 height 7
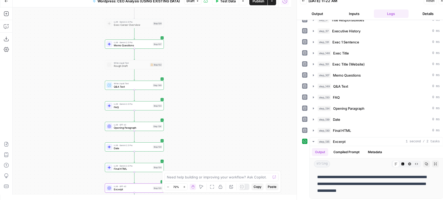
drag, startPoint x: 204, startPoint y: 74, endPoint x: 207, endPoint y: 139, distance: 64.8
click at [207, 139] on div "Workflow Input Settings Inputs Run Code · Python Work History Step 142 LLM · GP…" at bounding box center [152, 100] width 279 height 187
drag, startPoint x: 185, startPoint y: 94, endPoint x: 184, endPoint y: 134, distance: 39.5
click at [184, 134] on div "Workflow Input Settings Inputs Run Code · Python Work History Step 142 LLM · GP…" at bounding box center [152, 100] width 279 height 187
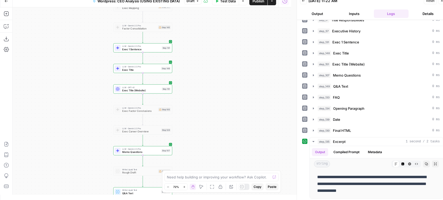
drag, startPoint x: 194, startPoint y: 133, endPoint x: 197, endPoint y: 140, distance: 8.5
click at [197, 140] on div "Workflow Input Settings Inputs Run Code · Python Work History Step 142 LLM · GP…" at bounding box center [152, 100] width 279 height 187
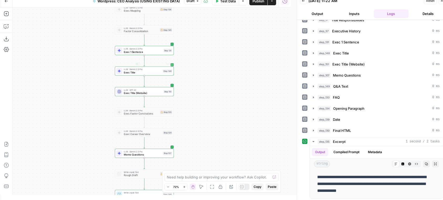
click at [162, 52] on div "LLM · Gemini 2.5 Pro Exec 1 Sentence Step 131 Copy step Delete step Add Note Te…" at bounding box center [144, 50] width 56 height 7
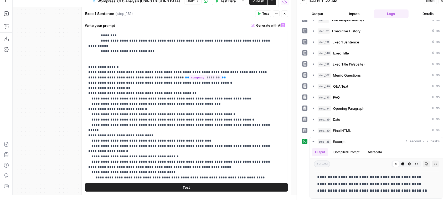
scroll to position [105, 0]
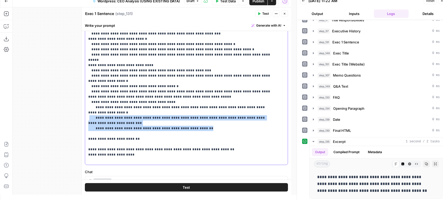
drag, startPoint x: 198, startPoint y: 108, endPoint x: 89, endPoint y: 96, distance: 110.0
click at [89, 96] on p "**********" at bounding box center [181, 34] width 186 height 258
copy p "**********"
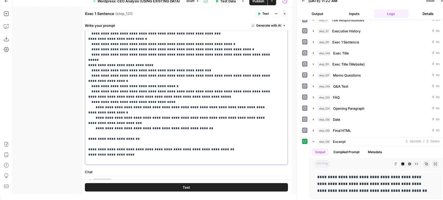
click at [179, 119] on p "**********" at bounding box center [181, 34] width 186 height 258
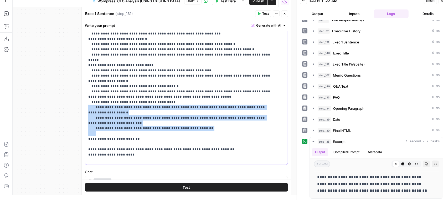
drag, startPoint x: 192, startPoint y: 110, endPoint x: 79, endPoint y: 91, distance: 114.1
click at [82, 91] on div "**********" at bounding box center [187, 100] width 210 height 187
copy p "**********"
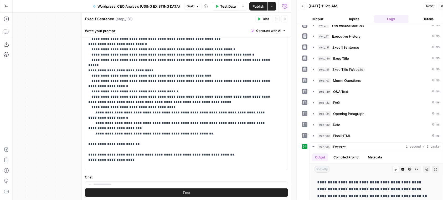
click at [284, 19] on icon "button" at bounding box center [284, 18] width 3 height 3
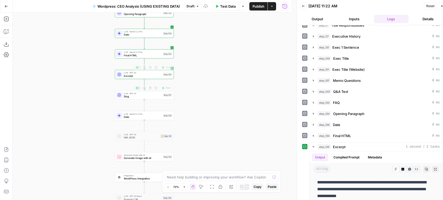
click at [157, 78] on div "LLM · GPT-4.1 Excerpt Step 135 Copy step Delete step Add Note Test" at bounding box center [144, 74] width 59 height 9
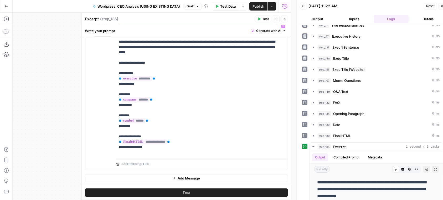
scroll to position [0, 0]
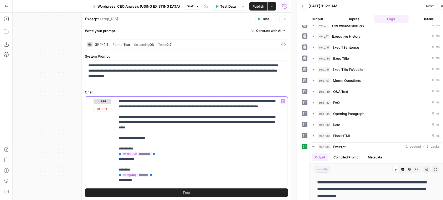
drag, startPoint x: 187, startPoint y: 146, endPoint x: 115, endPoint y: 145, distance: 72.1
click at [115, 145] on div "**********" at bounding box center [186, 171] width 203 height 148
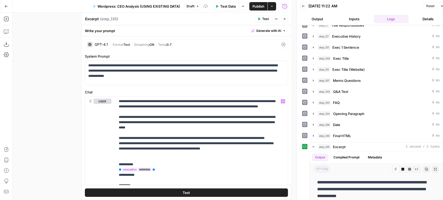
click at [265, 19] on span "Test" at bounding box center [265, 19] width 7 height 5
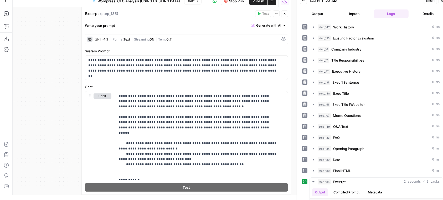
scroll to position [40, 0]
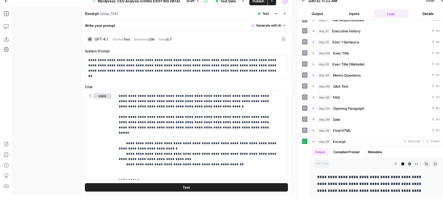
click at [285, 12] on button "Close" at bounding box center [284, 13] width 7 height 7
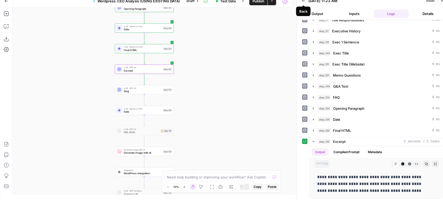
click at [305, 1] on button "Back" at bounding box center [303, 0] width 7 height 7
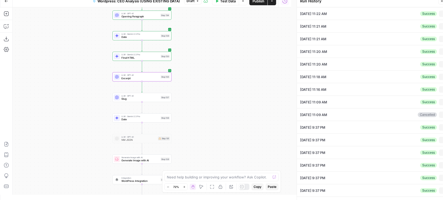
drag, startPoint x: 245, startPoint y: 42, endPoint x: 238, endPoint y: 81, distance: 40.3
click at [238, 81] on div "Workflow Input Settings Inputs Run Code · Python Work History Step 142 LLM · GP…" at bounding box center [152, 100] width 279 height 187
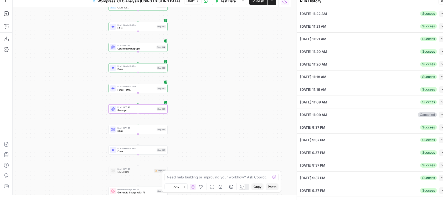
click at [258, 4] on button "Publish" at bounding box center [259, 1] width 18 height 8
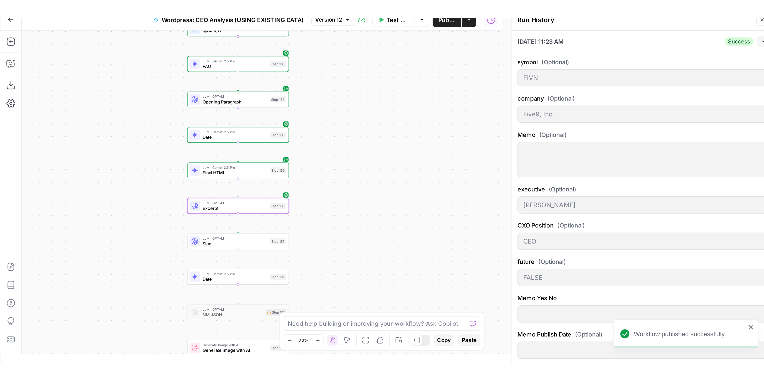
scroll to position [0, 0]
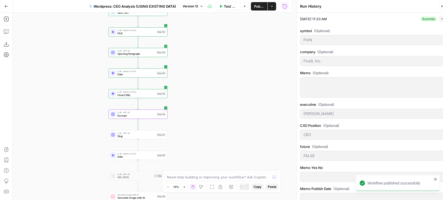
click at [258, 8] on span "Publish" at bounding box center [259, 6] width 10 height 5
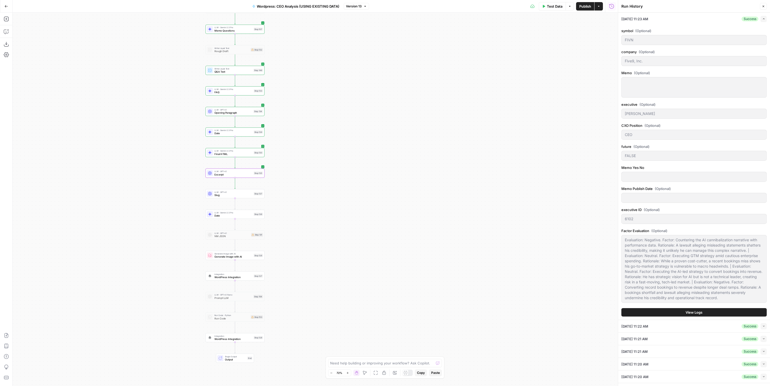
drag, startPoint x: 283, startPoint y: 113, endPoint x: 342, endPoint y: 145, distance: 66.0
click at [342, 145] on div "Workflow Input Settings Inputs Run Code · Python Work History Step 142 LLM · GP…" at bounding box center [315, 199] width 605 height 373
click at [247, 154] on span "Final HTML" at bounding box center [233, 154] width 38 height 4
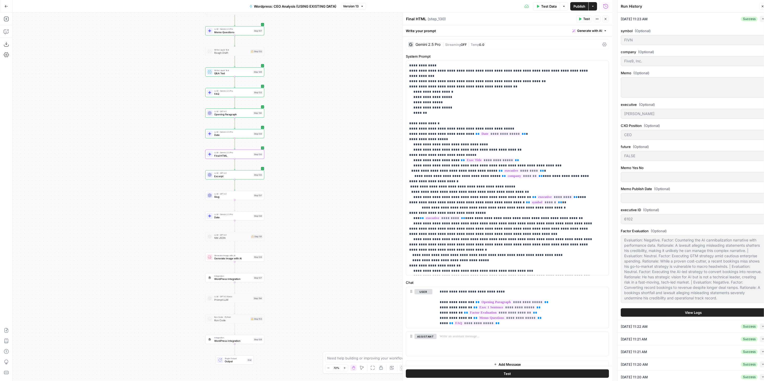
drag, startPoint x: 309, startPoint y: 128, endPoint x: 317, endPoint y: 147, distance: 20.3
click at [317, 147] on div "Workflow Input Settings Inputs Run Code · Python Work History Step 142 LLM · GP…" at bounding box center [313, 197] width 600 height 368
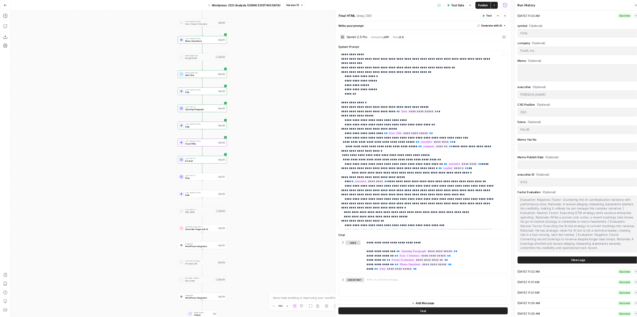
scroll to position [105, 0]
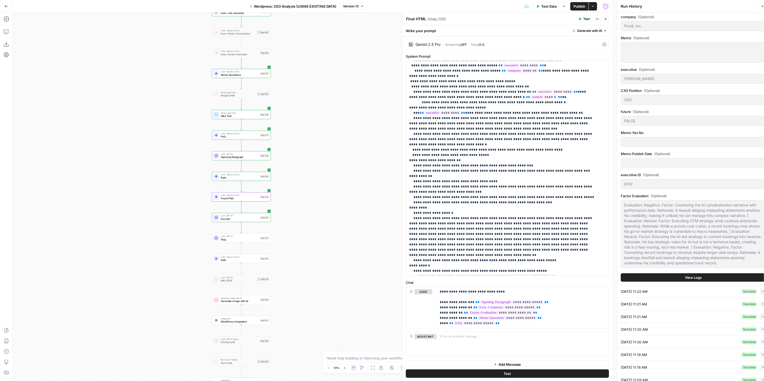
drag, startPoint x: 327, startPoint y: 189, endPoint x: 324, endPoint y: 238, distance: 49.0
click at [324, 200] on div "Workflow Input Settings Inputs Run Code · Python Work History Step 142 LLM · GP…" at bounding box center [313, 197] width 600 height 368
drag, startPoint x: 313, startPoint y: 141, endPoint x: 308, endPoint y: 214, distance: 73.3
click at [307, 200] on div "Workflow Input Settings Inputs Run Code · Python Work History Step 142 LLM · GP…" at bounding box center [313, 197] width 600 height 368
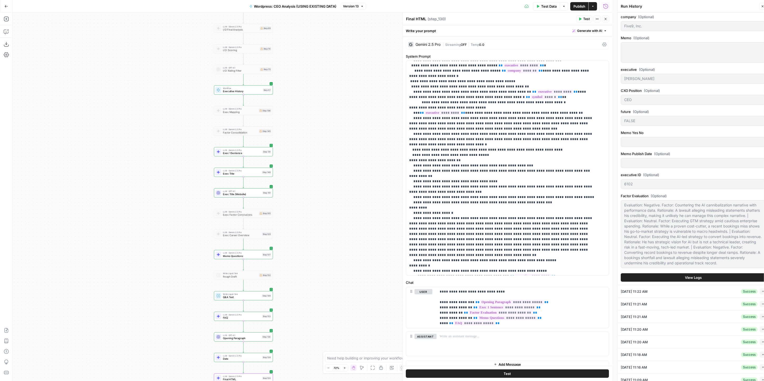
drag, startPoint x: 307, startPoint y: 152, endPoint x: 329, endPoint y: 235, distance: 85.2
click at [329, 200] on div "Workflow Input Settings Inputs Run Code · Python Work History Step 142 LLM · GP…" at bounding box center [313, 197] width 600 height 368
drag, startPoint x: 326, startPoint y: 169, endPoint x: 315, endPoint y: 233, distance: 64.2
click at [315, 200] on div "Workflow Input Settings Inputs Run Code · Python Work History Step 142 LLM · GP…" at bounding box center [313, 197] width 600 height 368
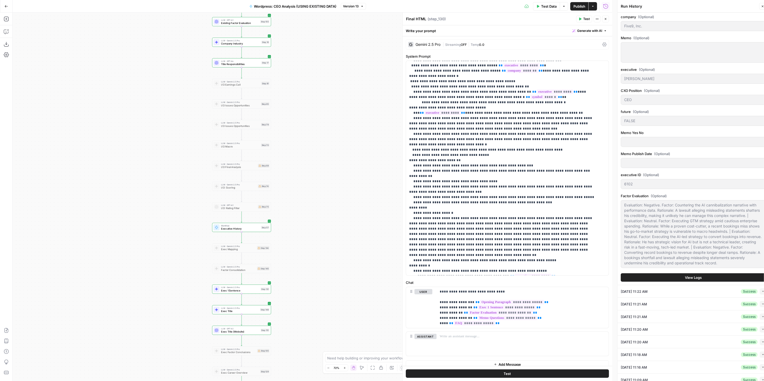
drag, startPoint x: 313, startPoint y: 170, endPoint x: 313, endPoint y: 216, distance: 46.5
click at [313, 200] on div "Workflow Input Settings Inputs Run Code · Python Work History Step 142 LLM · GP…" at bounding box center [313, 197] width 600 height 368
drag, startPoint x: 307, startPoint y: 147, endPoint x: 312, endPoint y: 186, distance: 38.7
click at [312, 186] on div "Workflow Input Settings Inputs Run Code · Python Work History Step 142 LLM · GP…" at bounding box center [313, 197] width 600 height 368
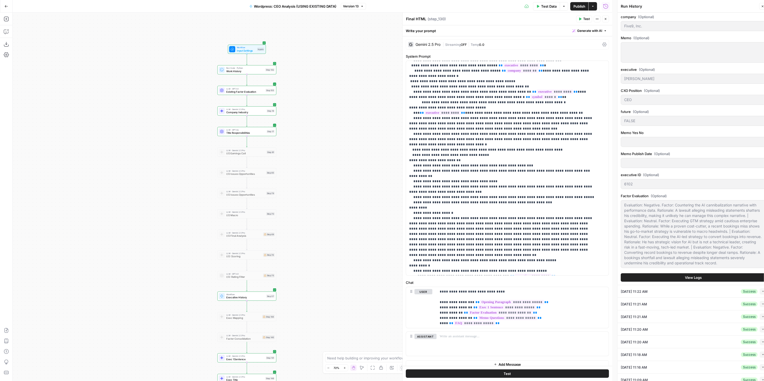
click at [263, 93] on span "Existing Factor Evaluation" at bounding box center [245, 92] width 38 height 4
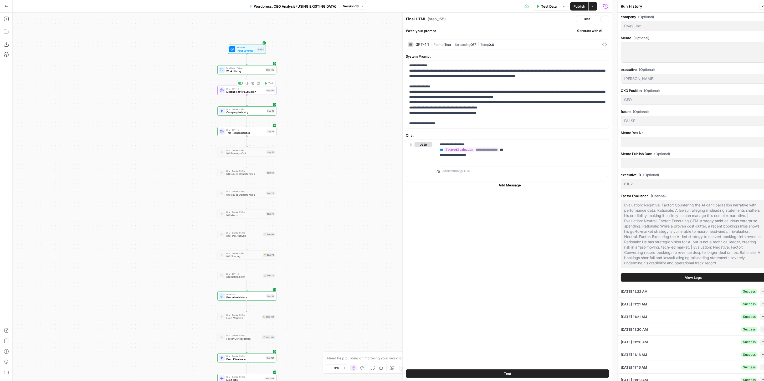
type textarea "Existing Factor Evaluation"
click at [443, 19] on icon "button" at bounding box center [605, 18] width 3 height 3
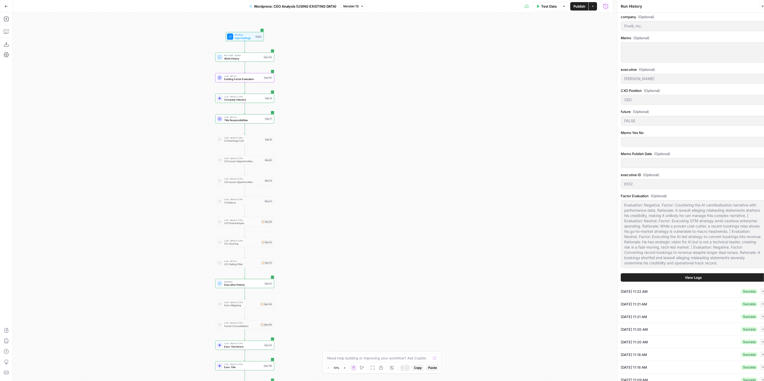
drag, startPoint x: 333, startPoint y: 274, endPoint x: 328, endPoint y: 182, distance: 91.9
click at [328, 182] on div "Workflow Input Settings Inputs Run Code · Python Work History Step 142 LLM · GP…" at bounding box center [313, 197] width 600 height 368
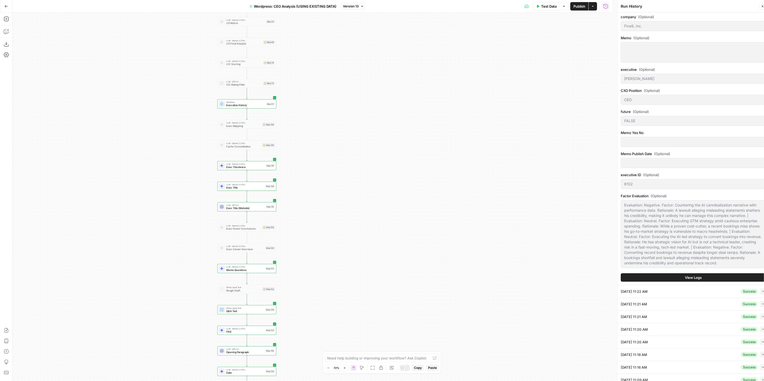
drag, startPoint x: 325, startPoint y: 189, endPoint x: 326, endPoint y: 162, distance: 27.1
click at [326, 162] on div "Workflow Input Settings Inputs Run Code · Python Work History Step 142 LLM · GP…" at bounding box center [313, 197] width 600 height 368
drag, startPoint x: 321, startPoint y: 220, endPoint x: 318, endPoint y: 182, distance: 37.9
click at [318, 182] on div "Workflow Input Settings Inputs Run Code · Python Work History Step 142 LLM · GP…" at bounding box center [313, 197] width 600 height 368
drag, startPoint x: 298, startPoint y: 278, endPoint x: 304, endPoint y: 250, distance: 28.7
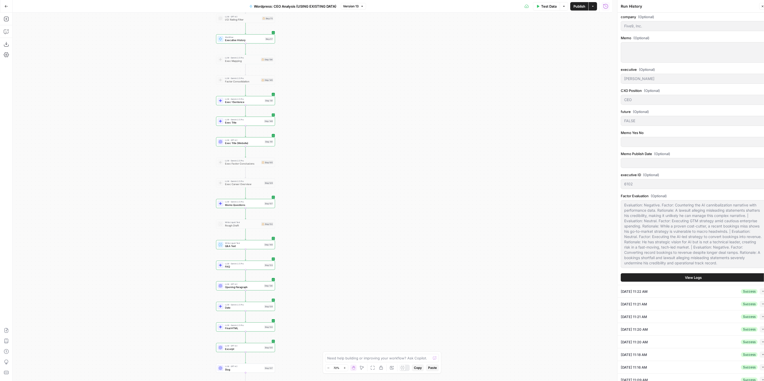
click at [304, 200] on div "Workflow Input Settings Inputs Run Code · Python Work History Step 142 LLM · GP…" at bounding box center [313, 197] width 600 height 368
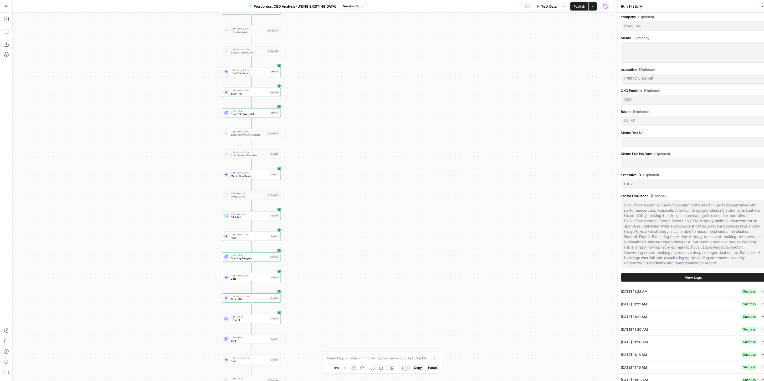
click at [271, 200] on div "Step 130" at bounding box center [274, 297] width 9 height 3
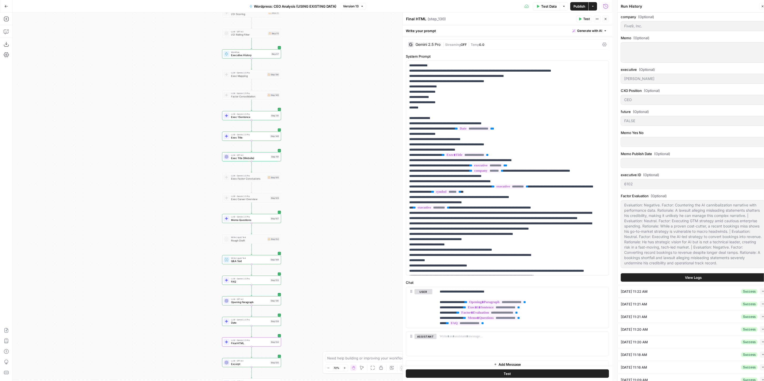
drag, startPoint x: 343, startPoint y: 100, endPoint x: 343, endPoint y: 144, distance: 43.9
click at [343, 144] on div "Workflow Input Settings Inputs Run Code · Python Work History Step 142 LLM · GP…" at bounding box center [313, 197] width 600 height 368
click at [272, 117] on div "Step 131" at bounding box center [275, 115] width 9 height 3
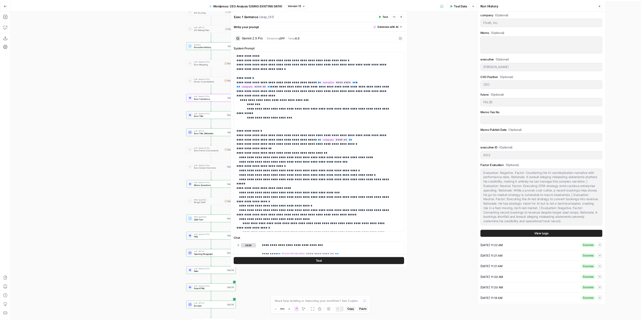
scroll to position [35, 0]
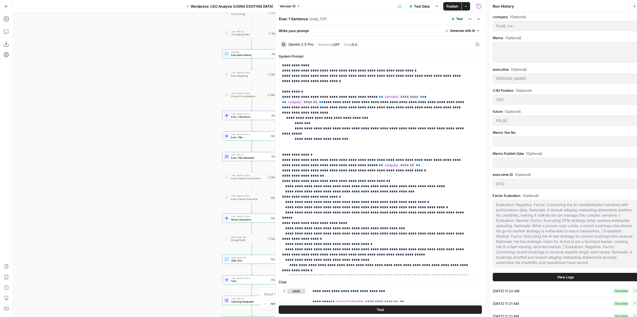
drag, startPoint x: 746, startPoint y: 0, endPoint x: 178, endPoint y: 117, distance: 579.7
click at [178, 117] on div "Workflow Input Settings Inputs Run Code · Python Work History Step 142 LLM · GP…" at bounding box center [249, 165] width 473 height 305
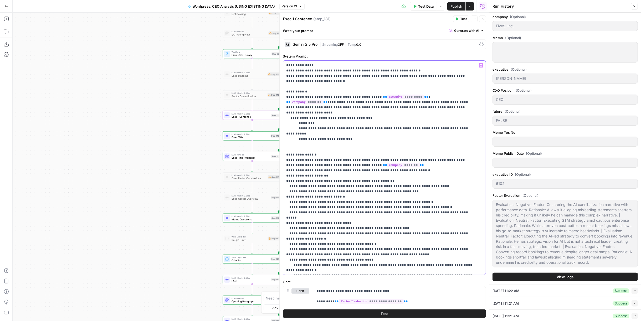
drag, startPoint x: 394, startPoint y: 213, endPoint x: 285, endPoint y: 211, distance: 108.6
click at [285, 200] on div "**********" at bounding box center [384, 168] width 203 height 214
click at [402, 181] on p "**********" at bounding box center [380, 192] width 188 height 258
click at [334, 181] on p "**********" at bounding box center [380, 192] width 188 height 258
click at [428, 175] on p "**********" at bounding box center [380, 192] width 188 height 258
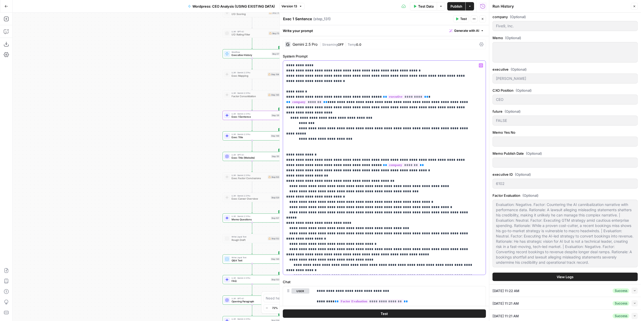
click at [310, 181] on p "**********" at bounding box center [380, 192] width 188 height 258
drag, startPoint x: 356, startPoint y: 211, endPoint x: 286, endPoint y: 211, distance: 69.7
click at [286, 200] on p "**********" at bounding box center [380, 192] width 188 height 258
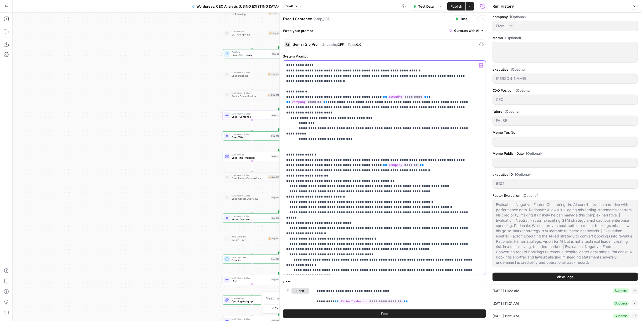
scroll to position [29, 0]
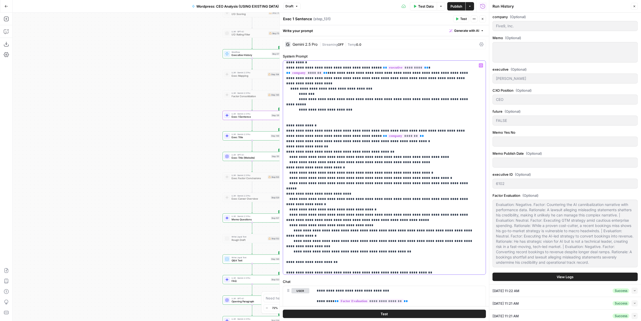
drag, startPoint x: 420, startPoint y: 250, endPoint x: 298, endPoint y: 245, distance: 122.1
click at [298, 200] on p "**********" at bounding box center [380, 160] width 188 height 252
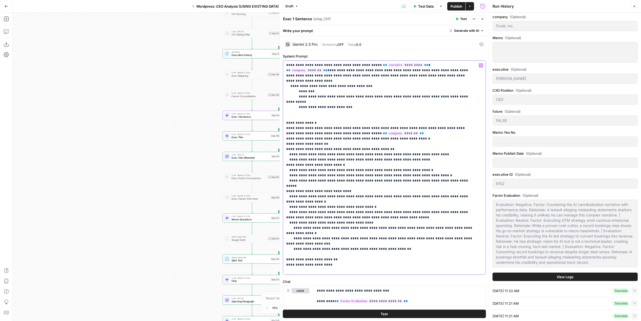
drag, startPoint x: 306, startPoint y: 266, endPoint x: 290, endPoint y: 267, distance: 16.1
click at [290, 200] on p "**********" at bounding box center [380, 152] width 188 height 242
drag, startPoint x: 467, startPoint y: 5, endPoint x: 457, endPoint y: 5, distance: 10.3
click at [443, 5] on div "Publish Actions" at bounding box center [461, 6] width 27 height 8
click at [443, 5] on span "Publish" at bounding box center [457, 6] width 12 height 5
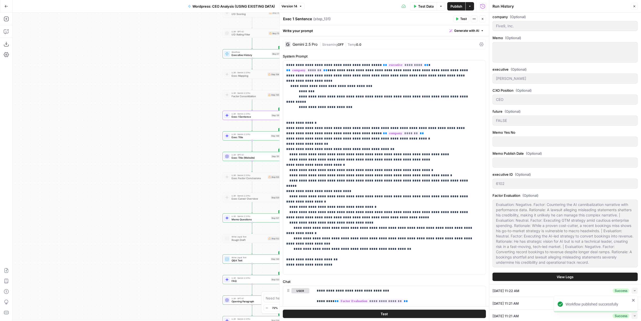
click at [443, 21] on button "Close" at bounding box center [482, 19] width 7 height 7
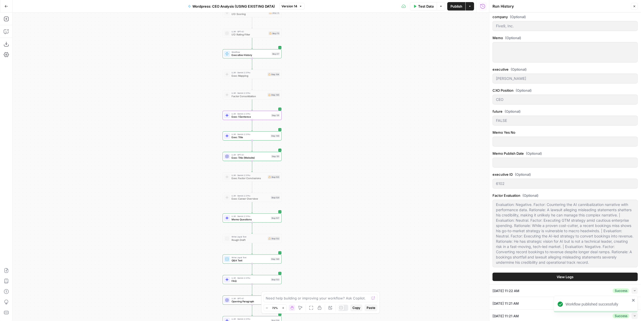
click at [443, 10] on button "Publish" at bounding box center [457, 6] width 18 height 8
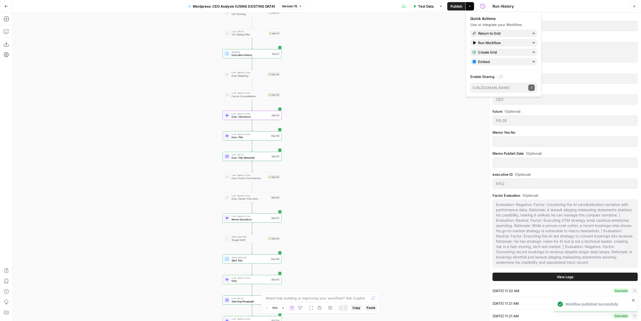
click at [300, 4] on button "Version 15" at bounding box center [292, 6] width 25 height 7
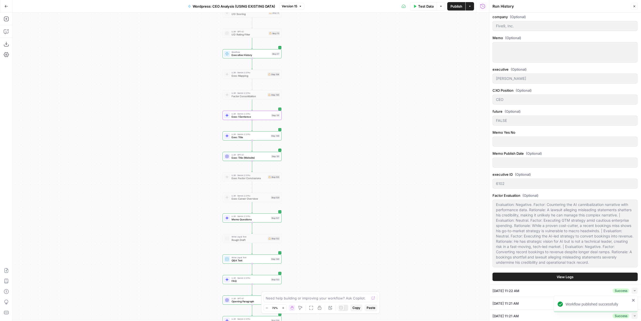
click at [408, 53] on div "Workflow Input Settings Inputs Run Code · Python Work History Step 142 LLM · GP…" at bounding box center [251, 167] width 477 height 309
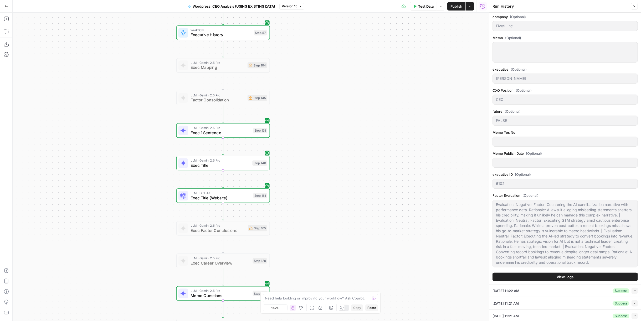
drag, startPoint x: 312, startPoint y: 121, endPoint x: 330, endPoint y: 78, distance: 46.4
click at [330, 78] on div "Workflow Input Settings Inputs Run Code · Python Work History Step 142 LLM · GP…" at bounding box center [251, 167] width 477 height 309
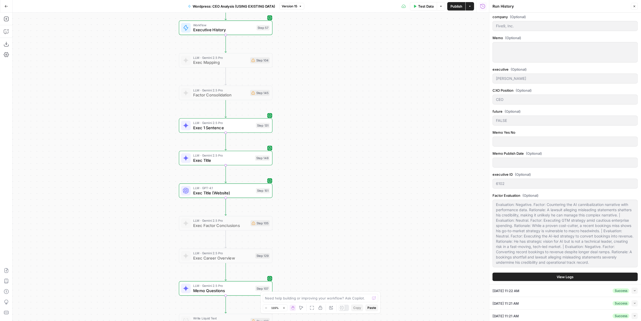
click at [261, 123] on div "Step 131" at bounding box center [263, 126] width 14 height 6
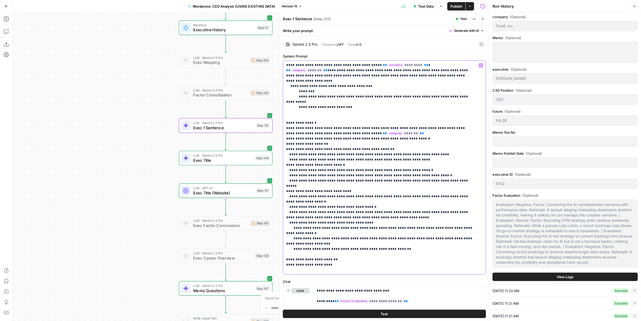
click at [443, 200] on p "**********" at bounding box center [380, 152] width 188 height 242
click at [389, 200] on p "**********" at bounding box center [380, 154] width 188 height 247
click at [384, 200] on p "**********" at bounding box center [380, 154] width 188 height 247
click at [443, 4] on span "Publish" at bounding box center [457, 6] width 12 height 5
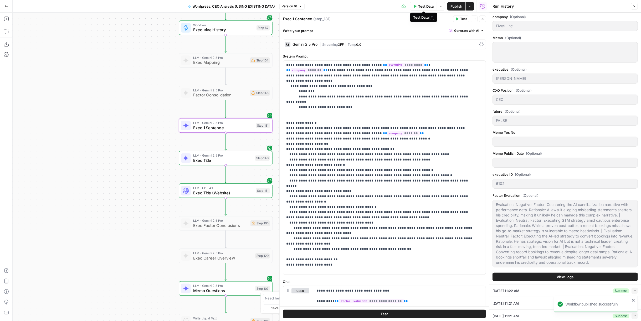
click at [443, 6] on span "Publish" at bounding box center [457, 6] width 12 height 5
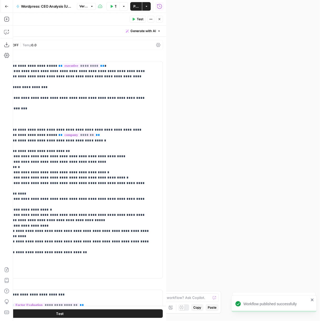
scroll to position [173, 0]
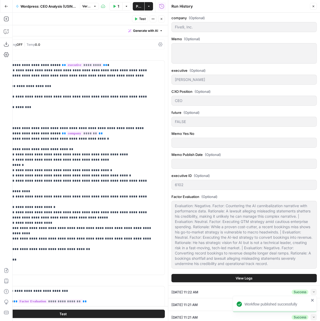
click at [136, 4] on button "Publish" at bounding box center [139, 6] width 12 height 8
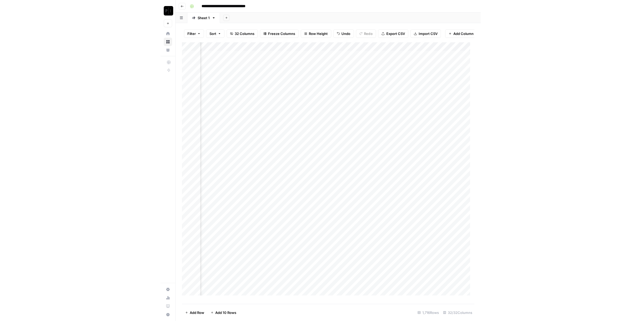
scroll to position [0, 827]
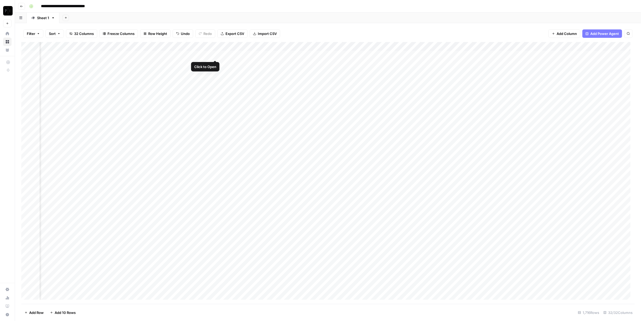
click at [222, 54] on div "Add Column" at bounding box center [328, 173] width 614 height 262
click at [222, 65] on div "Add Column" at bounding box center [328, 173] width 614 height 262
click at [223, 73] on div "Add Column" at bounding box center [328, 173] width 614 height 262
click at [222, 82] on div "Add Column" at bounding box center [328, 173] width 614 height 262
click at [222, 64] on div "Add Column" at bounding box center [328, 173] width 614 height 262
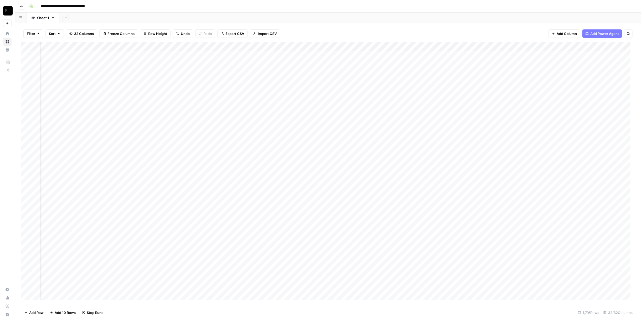
click at [222, 73] on div "Add Column" at bounding box center [328, 173] width 614 height 262
click at [223, 47] on div "Add Column" at bounding box center [328, 173] width 614 height 262
click at [237, 77] on span "Remaining Rows" at bounding box center [241, 77] width 33 height 5
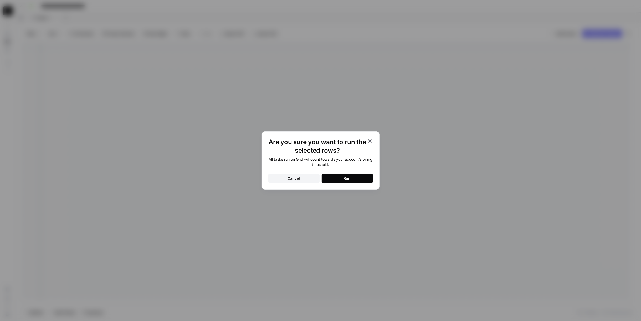
click at [340, 175] on button "Run" at bounding box center [347, 178] width 51 height 9
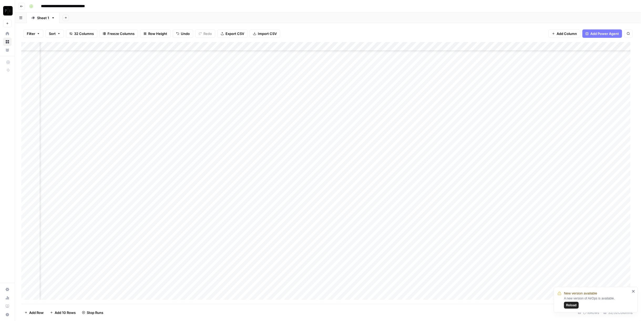
scroll to position [526, 827]
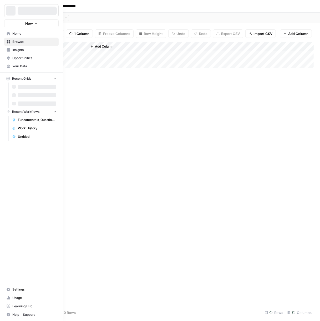
click at [11, 11] on div at bounding box center [10, 10] width 9 height 9
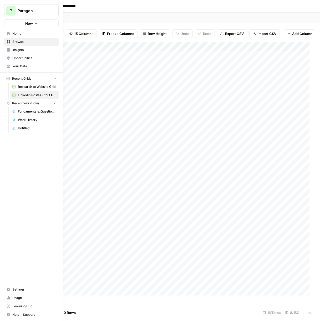
click at [26, 13] on span "Paragon" at bounding box center [34, 10] width 32 height 5
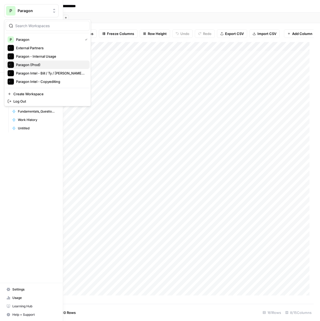
click at [38, 62] on span "Paragon (Prod)" at bounding box center [50, 64] width 69 height 5
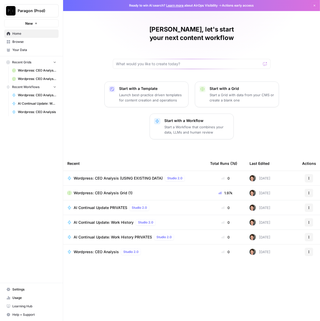
click at [32, 40] on span "Browse" at bounding box center [34, 41] width 44 height 5
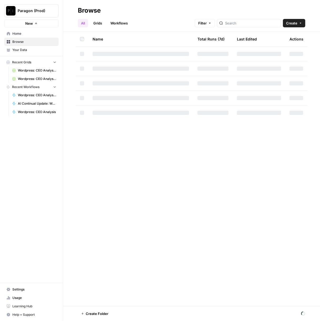
click at [35, 18] on div "Paragon (Prod) New" at bounding box center [31, 13] width 63 height 27
click at [40, 11] on span "Paragon (Prod)" at bounding box center [34, 10] width 32 height 5
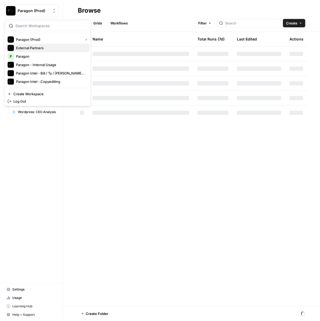
click at [47, 46] on span "External Partners" at bounding box center [50, 47] width 69 height 5
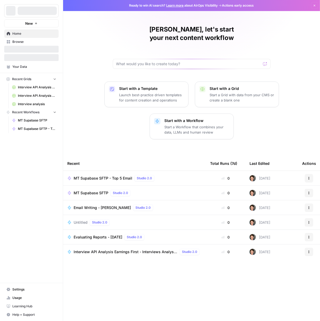
click at [118, 176] on span "MT Supabase SFTP - Top 5 Email" at bounding box center [103, 178] width 59 height 5
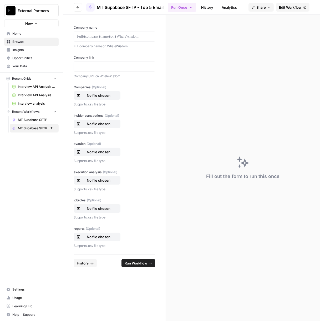
click at [212, 4] on link "History" at bounding box center [207, 7] width 18 height 8
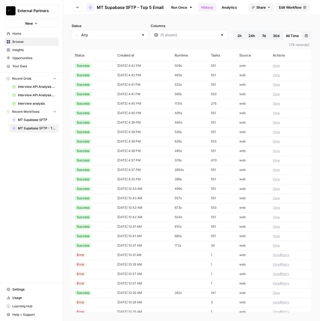
click at [115, 245] on td "[DATE] 10:37 AM" at bounding box center [143, 245] width 58 height 9
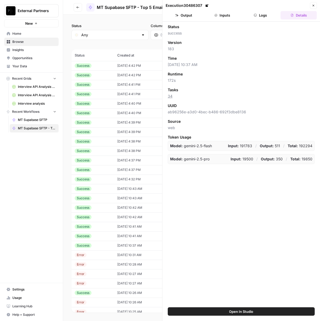
click at [194, 17] on button "Output" at bounding box center [184, 15] width 36 height 8
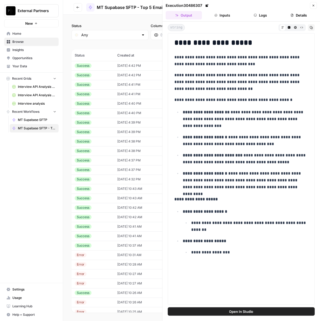
click at [117, 62] on td "[DATE] 4:42 PM" at bounding box center [143, 65] width 58 height 9
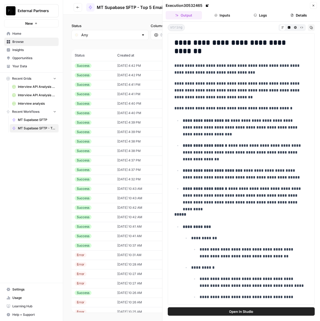
click at [114, 76] on td "[DATE] 4:42 PM" at bounding box center [143, 74] width 58 height 9
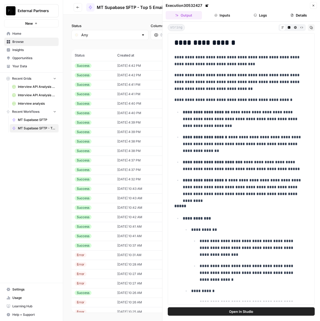
click at [114, 85] on td "[DATE] 4:41 PM" at bounding box center [143, 84] width 58 height 9
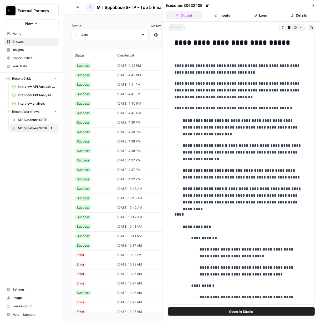
click at [114, 191] on td "[DATE] 10:43 AM" at bounding box center [143, 188] width 58 height 9
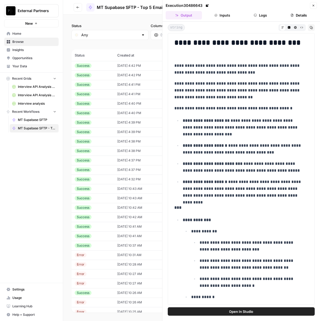
click at [114, 179] on td "[DATE] 4:32 PM" at bounding box center [143, 179] width 58 height 9
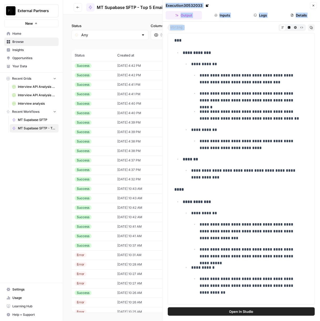
scroll to position [931, 0]
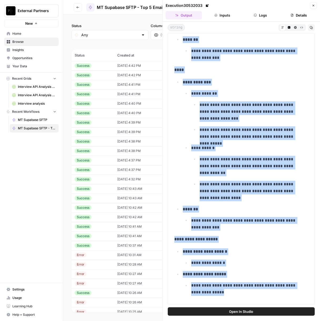
drag, startPoint x: 175, startPoint y: 205, endPoint x: 267, endPoint y: 297, distance: 130.4
copy div "**********"
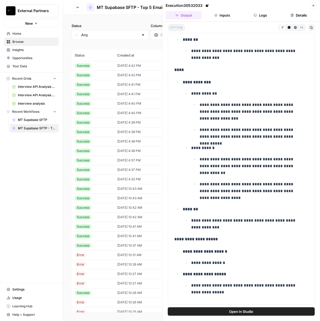
click at [100, 193] on td "Success" at bounding box center [93, 188] width 43 height 9
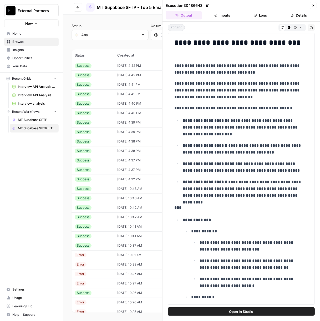
click at [103, 190] on div "Success" at bounding box center [93, 188] width 36 height 5
click at [106, 179] on div "Success" at bounding box center [93, 179] width 36 height 5
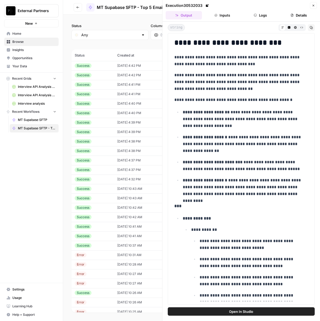
click at [107, 165] on td "Success" at bounding box center [93, 169] width 43 height 9
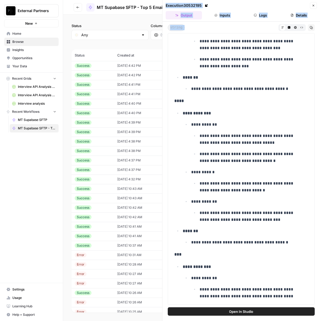
scroll to position [849, 0]
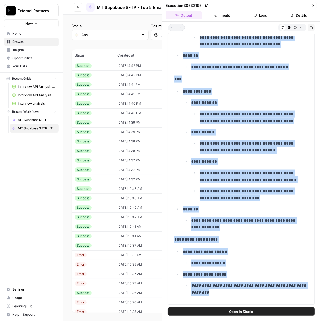
drag, startPoint x: 175, startPoint y: 202, endPoint x: 250, endPoint y: 304, distance: 126.3
click at [250, 304] on div "**********" at bounding box center [241, 169] width 147 height 272
copy div "**********"
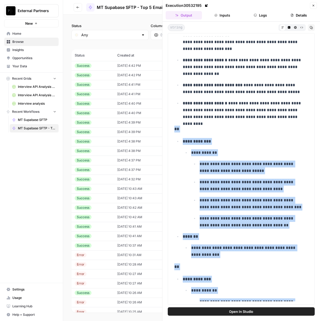
scroll to position [0, 0]
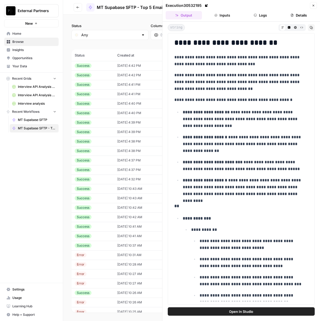
click at [114, 181] on td "[DATE] 4:32 PM" at bounding box center [143, 179] width 58 height 9
click at [114, 169] on td "[DATE] 4:37 PM" at bounding box center [143, 169] width 58 height 9
click at [117, 158] on td "[DATE] 4:37 PM" at bounding box center [143, 160] width 58 height 9
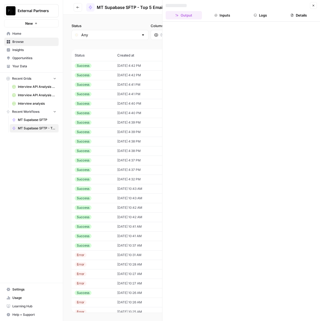
click at [117, 158] on td "[DATE] 4:37 PM" at bounding box center [143, 160] width 58 height 9
click at [120, 169] on td "[DATE] 4:37 PM" at bounding box center [143, 169] width 58 height 9
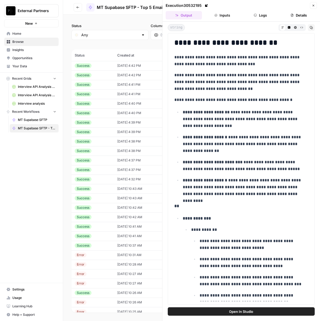
click at [120, 162] on td "[DATE] 4:37 PM" at bounding box center [143, 160] width 58 height 9
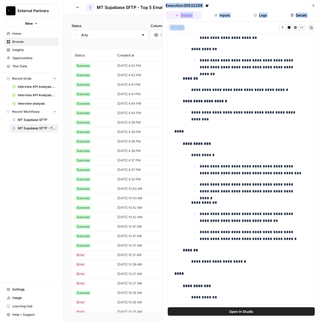
scroll to position [806, 0]
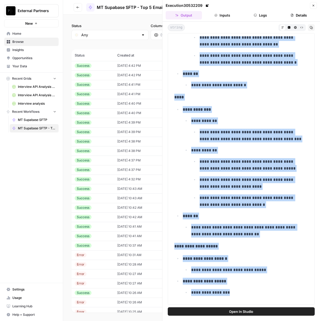
drag, startPoint x: 174, startPoint y: 212, endPoint x: 255, endPoint y: 296, distance: 116.6
copy div "**********"
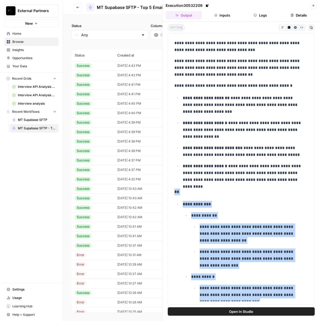
scroll to position [0, 0]
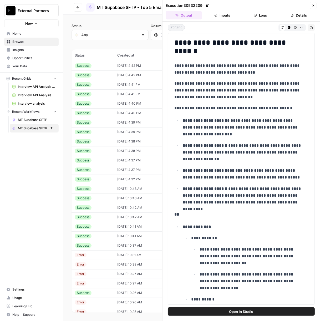
click at [119, 171] on td "[DATE] 4:37 PM" at bounding box center [143, 169] width 58 height 9
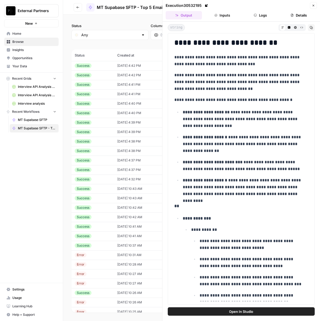
click at [123, 159] on td "[DATE] 4:37 PM" at bounding box center [143, 160] width 58 height 9
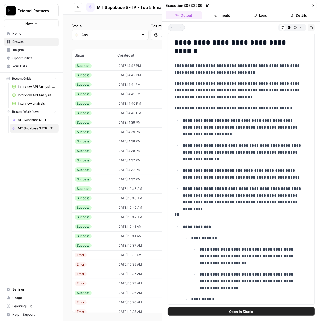
click at [125, 149] on td "[DATE] 4:38 PM" at bounding box center [143, 150] width 58 height 9
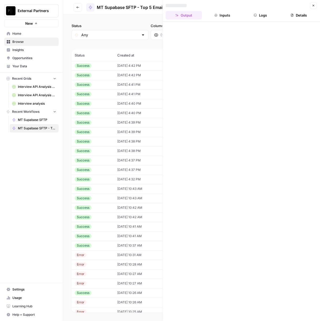
click at [125, 149] on td "[DATE] 4:38 PM" at bounding box center [143, 150] width 58 height 9
click at [128, 141] on td "[DATE] 4:38 PM" at bounding box center [143, 141] width 58 height 9
click at [102, 150] on div "Success" at bounding box center [93, 151] width 36 height 5
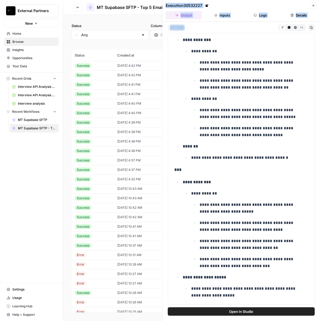
scroll to position [839, 0]
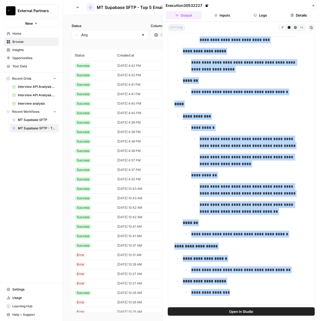
drag, startPoint x: 174, startPoint y: 213, endPoint x: 273, endPoint y: 295, distance: 128.4
copy div "**********"
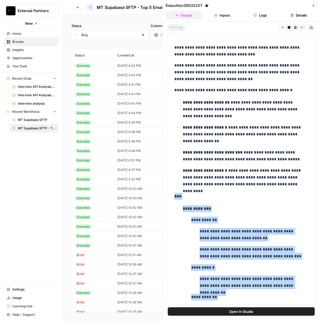
scroll to position [0, 0]
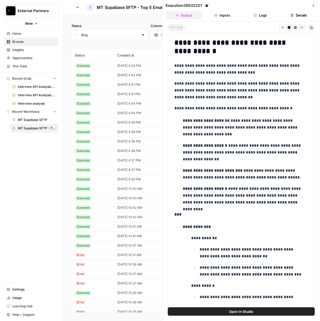
click at [126, 171] on td "[DATE] 4:37 PM" at bounding box center [143, 169] width 58 height 9
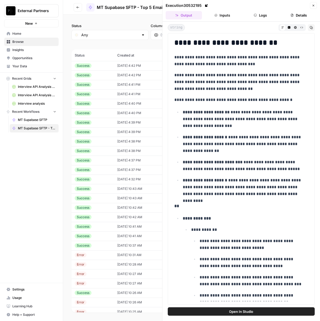
click at [126, 162] on td "[DATE] 4:37 PM" at bounding box center [143, 160] width 58 height 9
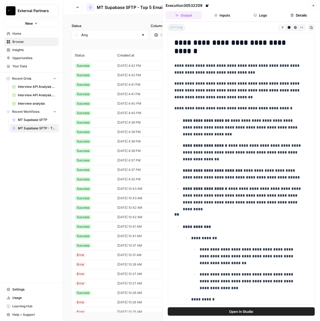
click at [128, 149] on td "[DATE] 4:38 PM" at bounding box center [143, 150] width 58 height 9
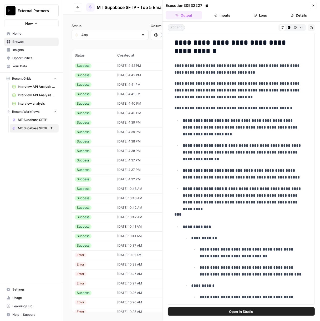
click at [130, 140] on td "[DATE] 4:38 PM" at bounding box center [143, 141] width 58 height 9
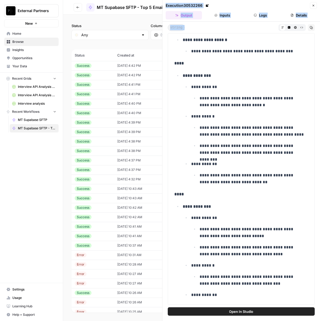
scroll to position [948, 0]
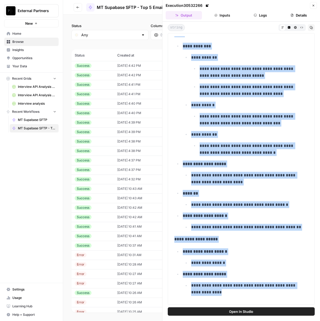
drag, startPoint x: 175, startPoint y: 214, endPoint x: 270, endPoint y: 307, distance: 133.0
click at [270, 307] on div "**********" at bounding box center [242, 165] width 158 height 286
copy div "**********"
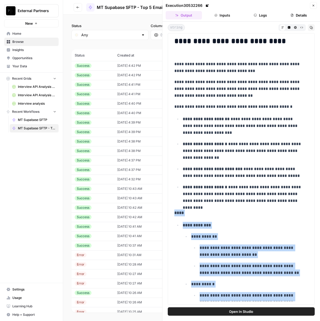
scroll to position [0, 0]
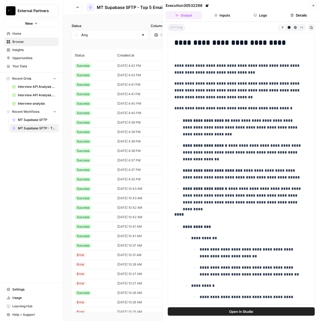
click at [104, 161] on div "Success" at bounding box center [93, 160] width 36 height 5
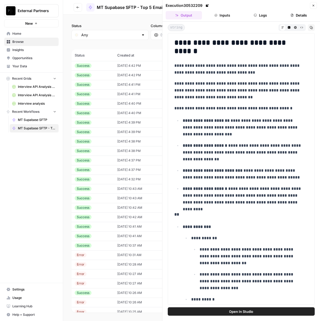
click at [108, 152] on td "Success" at bounding box center [93, 150] width 43 height 9
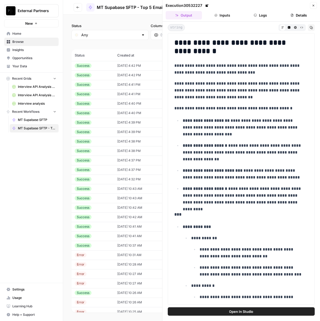
click at [114, 143] on td "[DATE] 4:38 PM" at bounding box center [143, 141] width 58 height 9
click at [116, 130] on td "[DATE] 4:39 PM" at bounding box center [143, 131] width 58 height 9
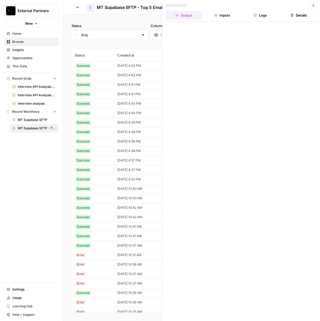
click at [116, 130] on td "[DATE] 4:39 PM" at bounding box center [143, 131] width 58 height 9
click at [120, 123] on td "[DATE] 4:39 PM" at bounding box center [143, 122] width 58 height 9
click at [122, 133] on td "[DATE] 4:39 PM" at bounding box center [143, 131] width 58 height 9
click at [134, 130] on td "[DATE] 4:39 PM" at bounding box center [143, 131] width 58 height 9
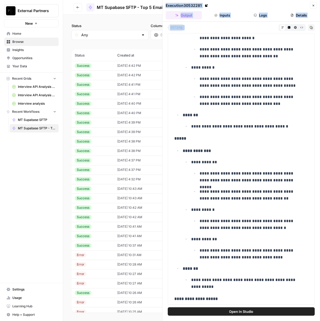
scroll to position [920, 0]
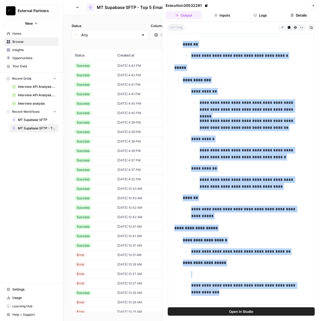
drag, startPoint x: 174, startPoint y: 207, endPoint x: 252, endPoint y: 302, distance: 123.3
click at [252, 302] on div "**********" at bounding box center [241, 169] width 147 height 272
copy div "**********"
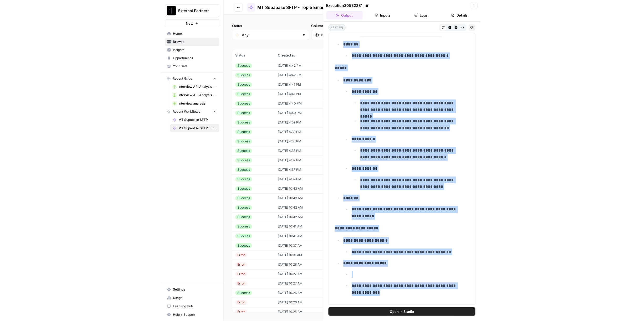
scroll to position [0, 0]
